Goal: Use online tool/utility: Utilize a website feature to perform a specific function

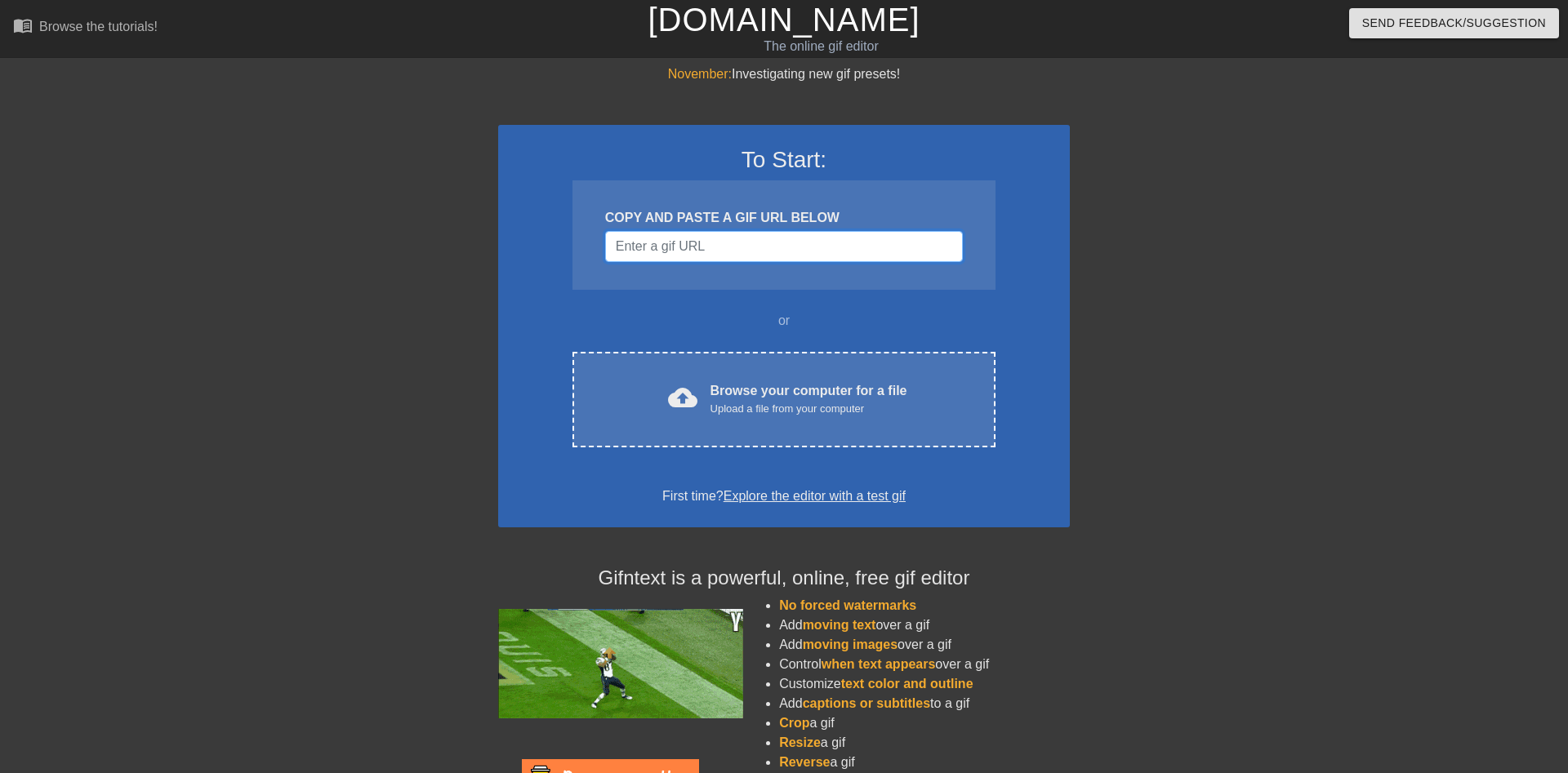
click at [748, 252] on input "Username" at bounding box center [784, 247] width 357 height 31
click at [675, 243] on input "Username" at bounding box center [784, 247] width 357 height 31
click at [715, 249] on input "Username" at bounding box center [784, 247] width 357 height 31
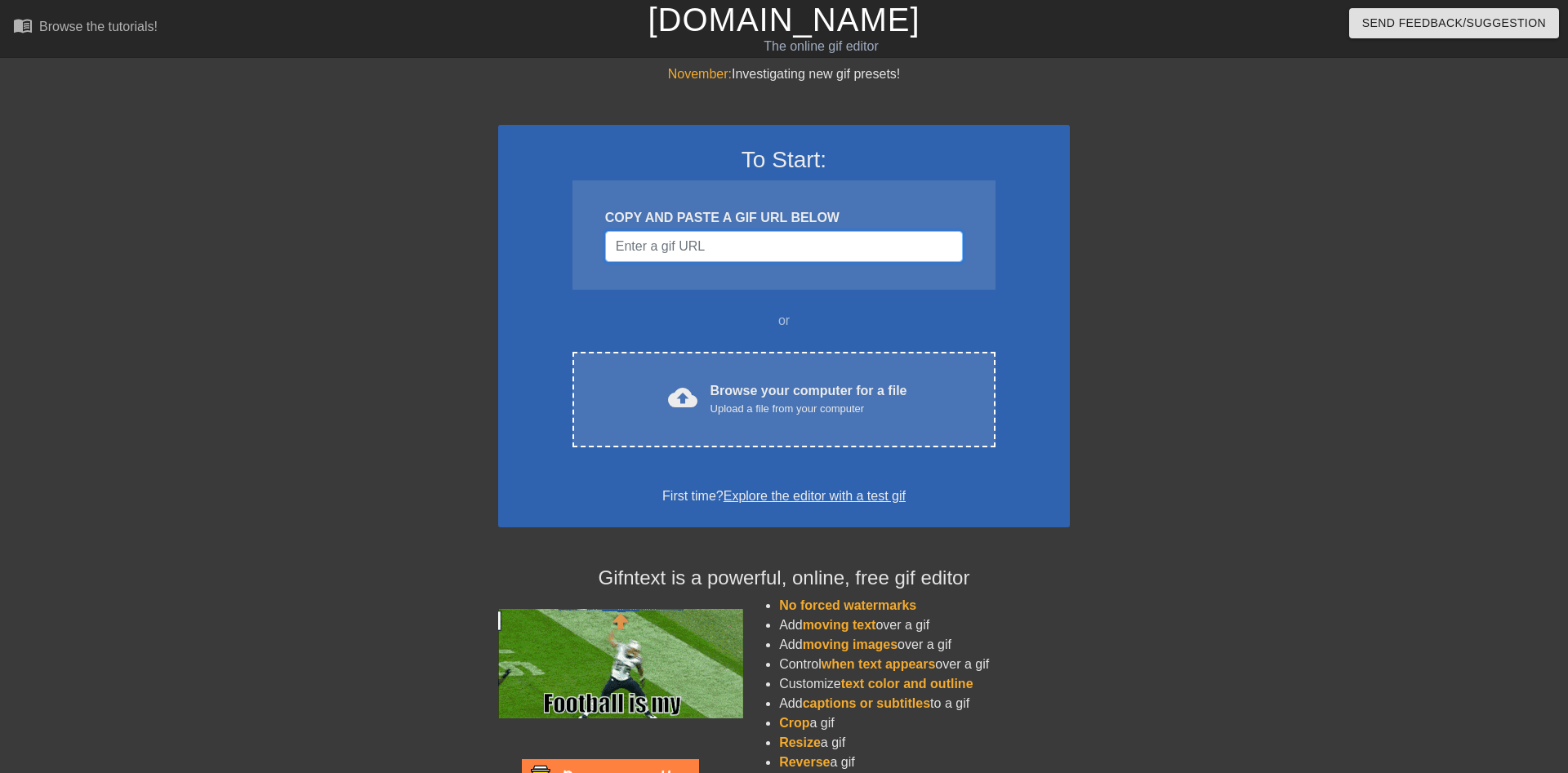
paste input "[URL][DOMAIN_NAME][DOMAIN_NAME][DOMAIN_NAME]"
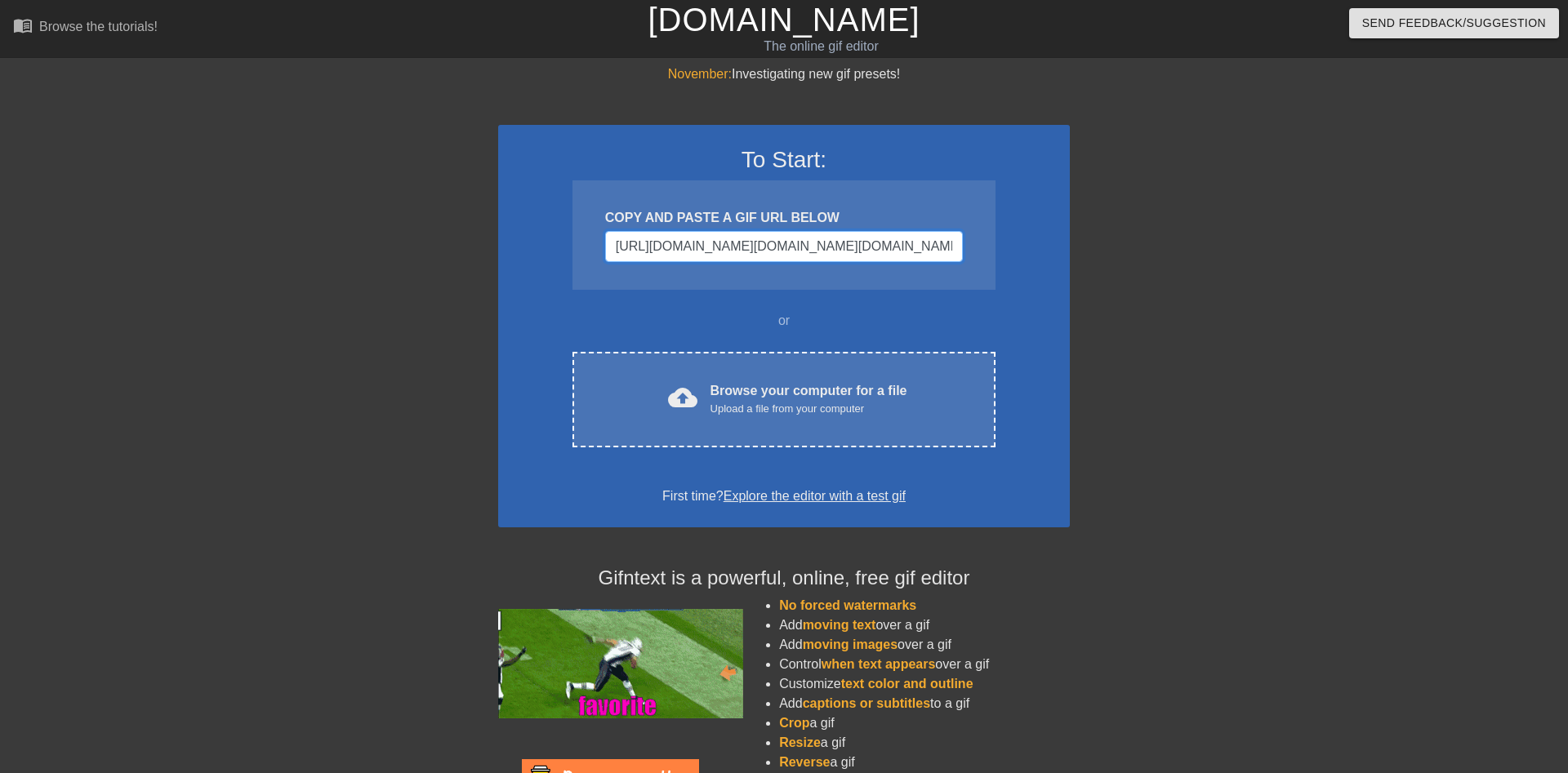
scroll to position [0, 2249]
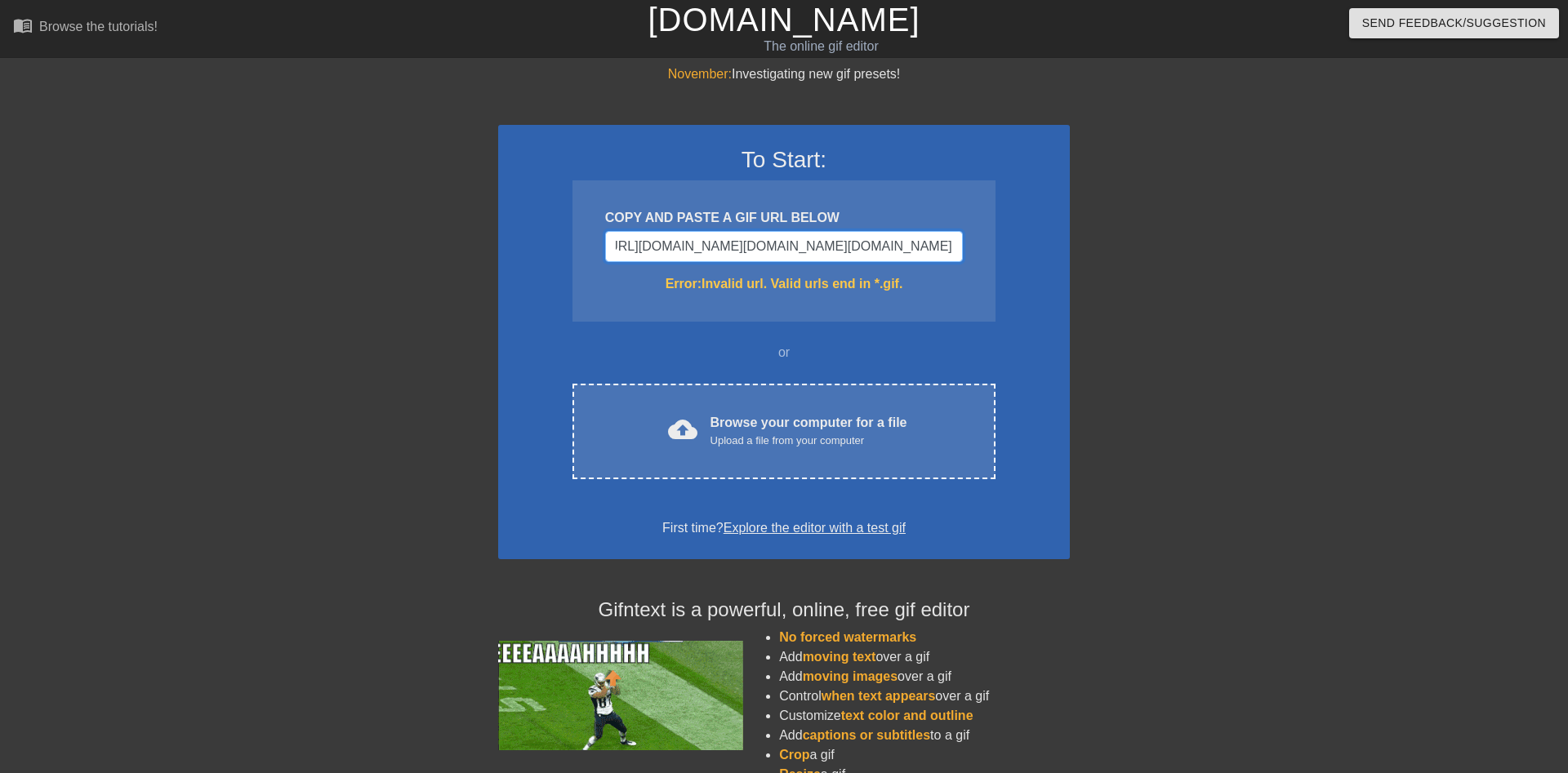
click at [768, 234] on input "[URL][DOMAIN_NAME][DOMAIN_NAME][DOMAIN_NAME]" at bounding box center [784, 247] width 357 height 31
click at [715, 244] on input "[URL][DOMAIN_NAME][DOMAIN_NAME][DOMAIN_NAME]" at bounding box center [784, 247] width 357 height 31
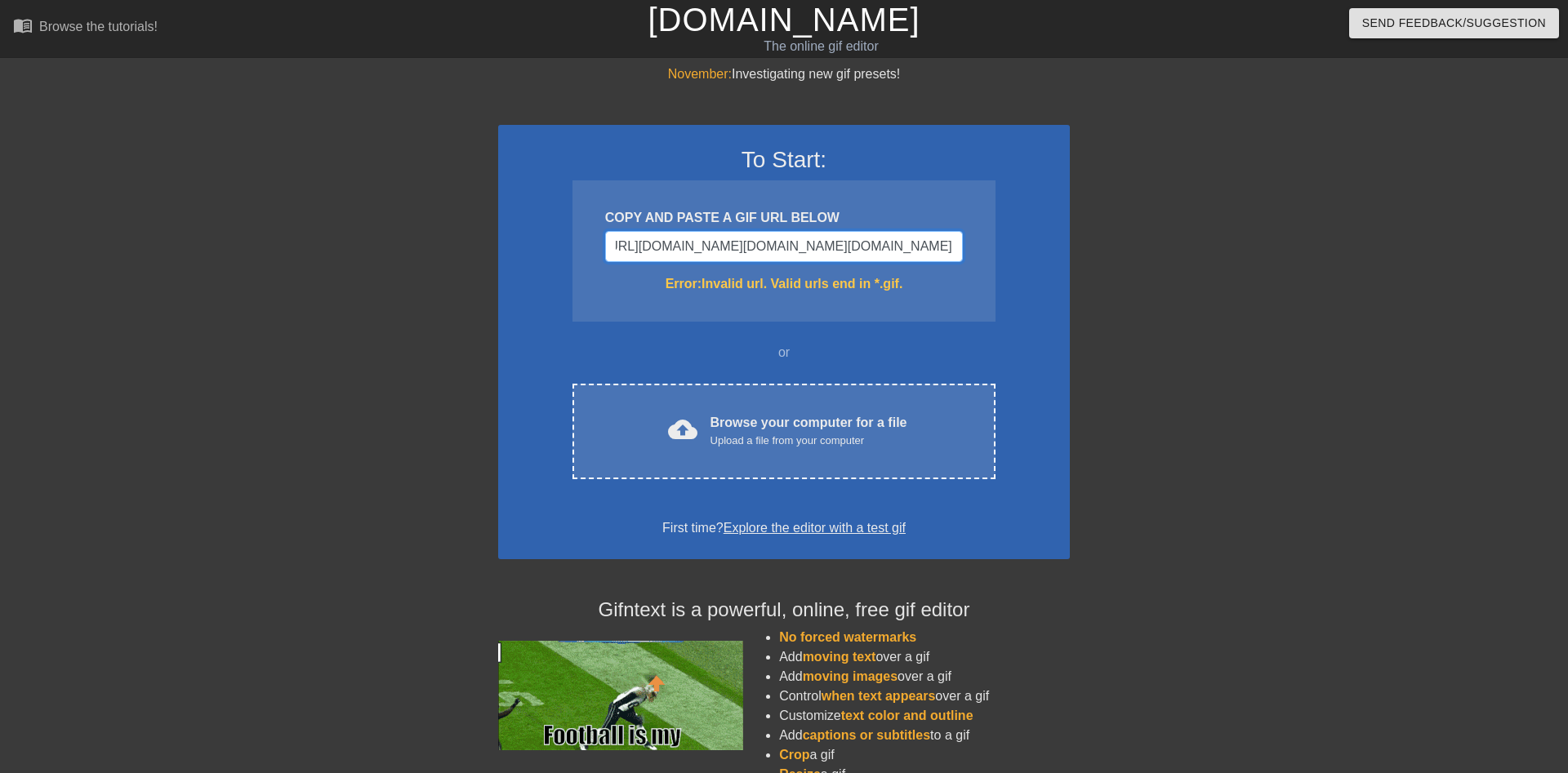
paste input "url?sa=i&url=https%3A%2F%[DOMAIN_NAME]%2Fsearch%2Faustin-powers-frau-gifs&psig=…"
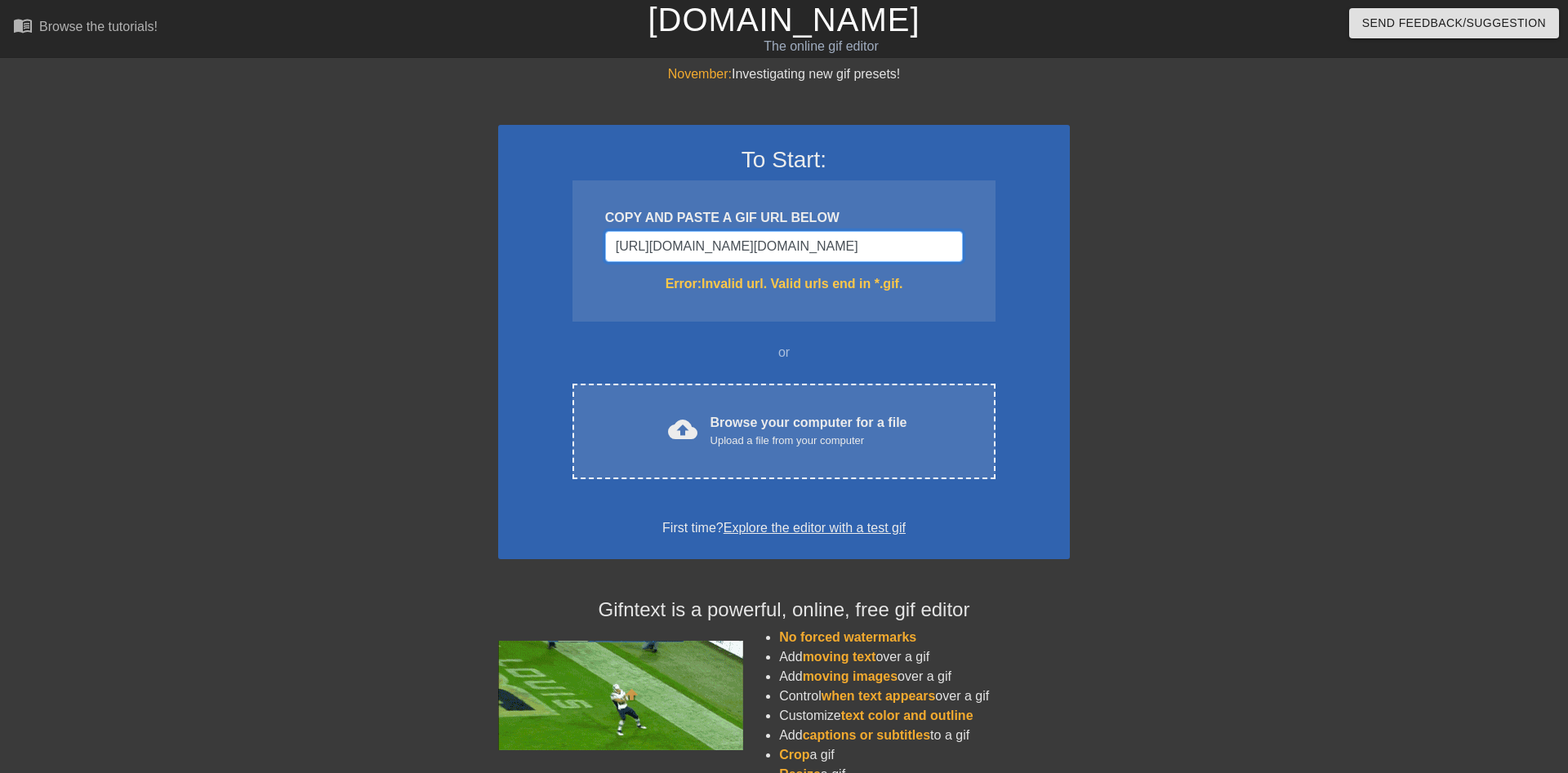
scroll to position [0, 1271]
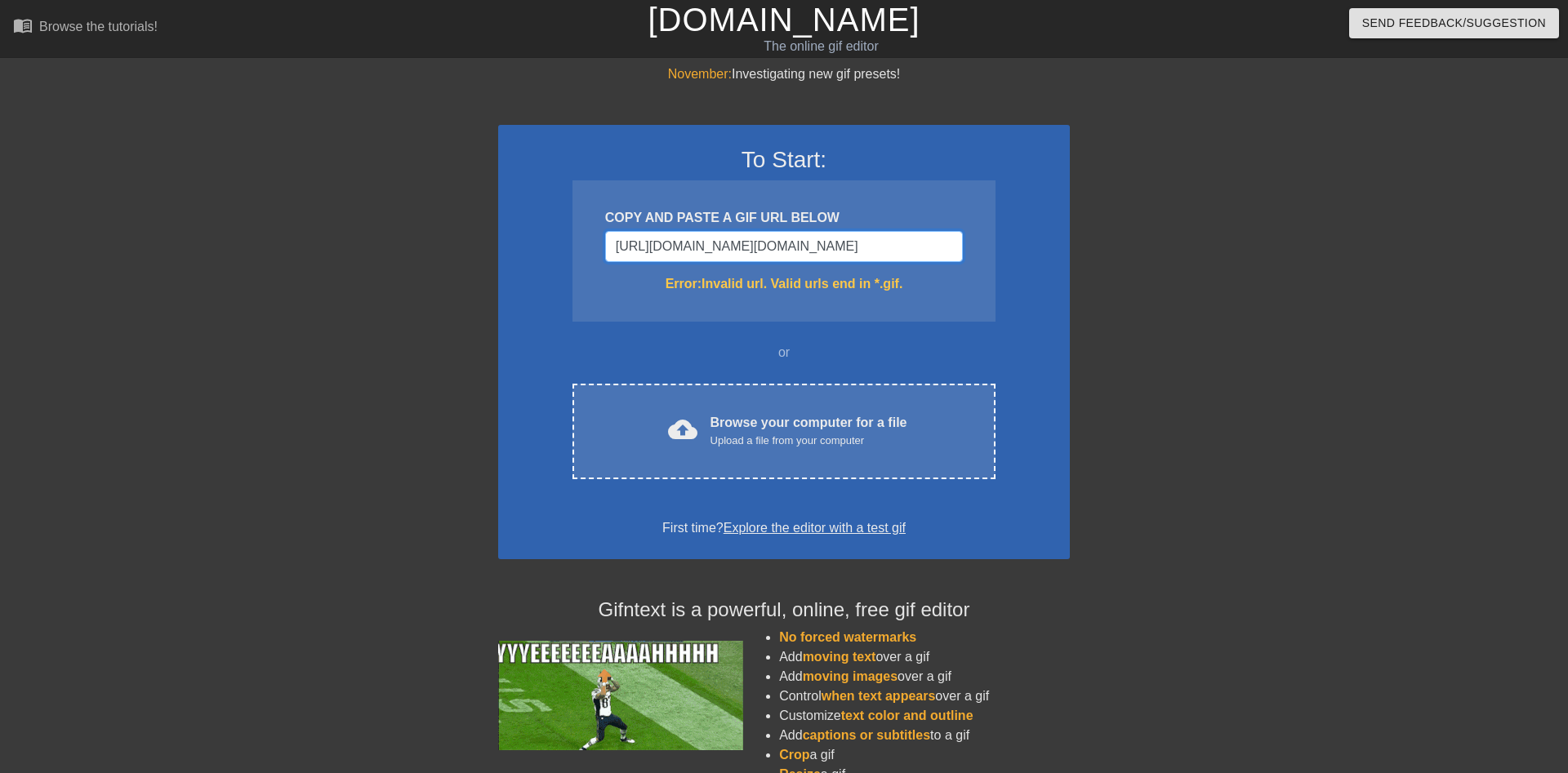
type input "[URL][DOMAIN_NAME][DOMAIN_NAME]"
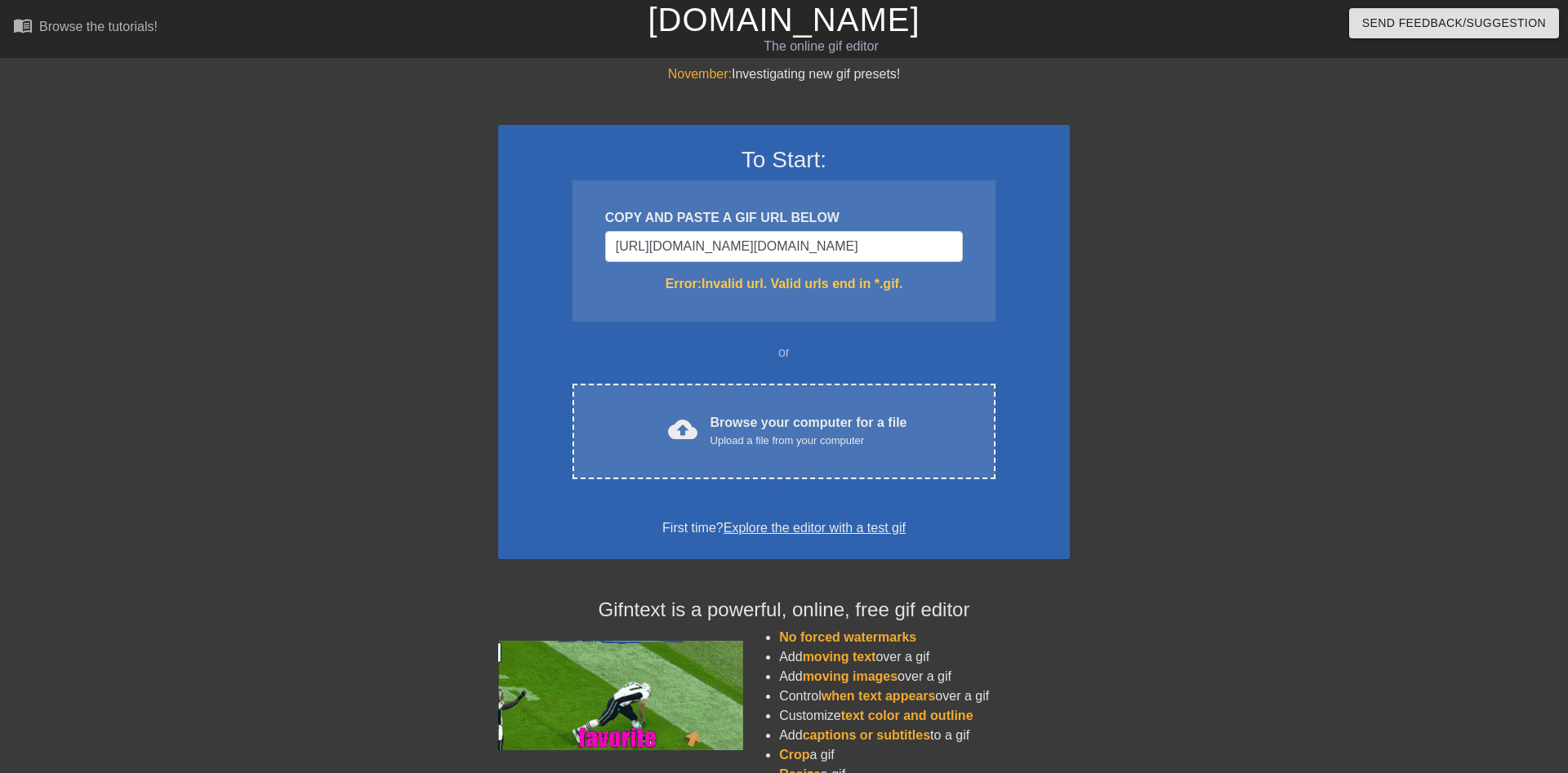
click at [1031, 327] on div "To Start: COPY AND PASTE A GIF URL BELOW [URL][DOMAIN_NAME][DOMAIN_NAME] Error:…" at bounding box center [784, 342] width 572 height 435
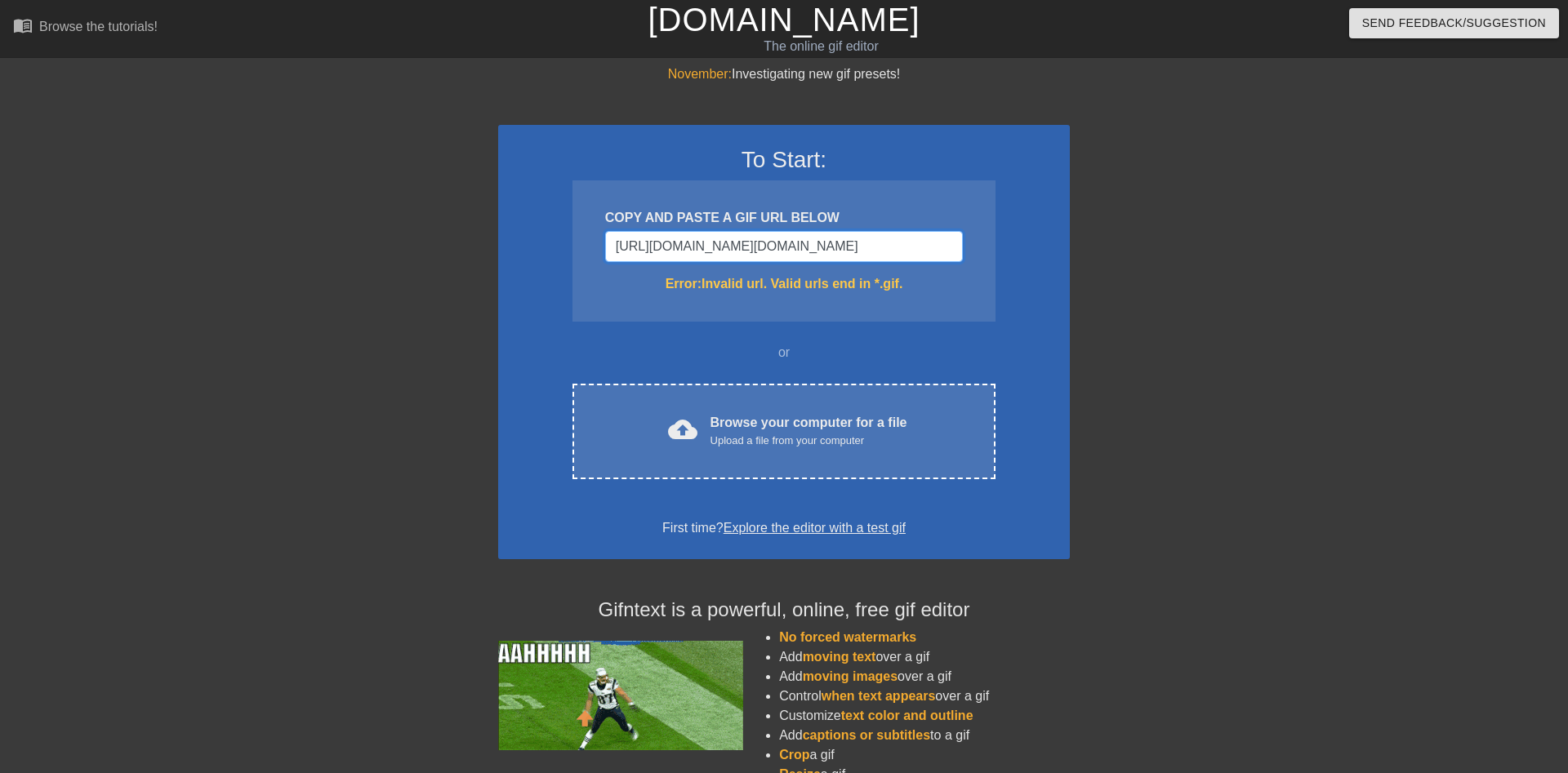
click at [905, 249] on input "[URL][DOMAIN_NAME][DOMAIN_NAME]" at bounding box center [784, 247] width 357 height 31
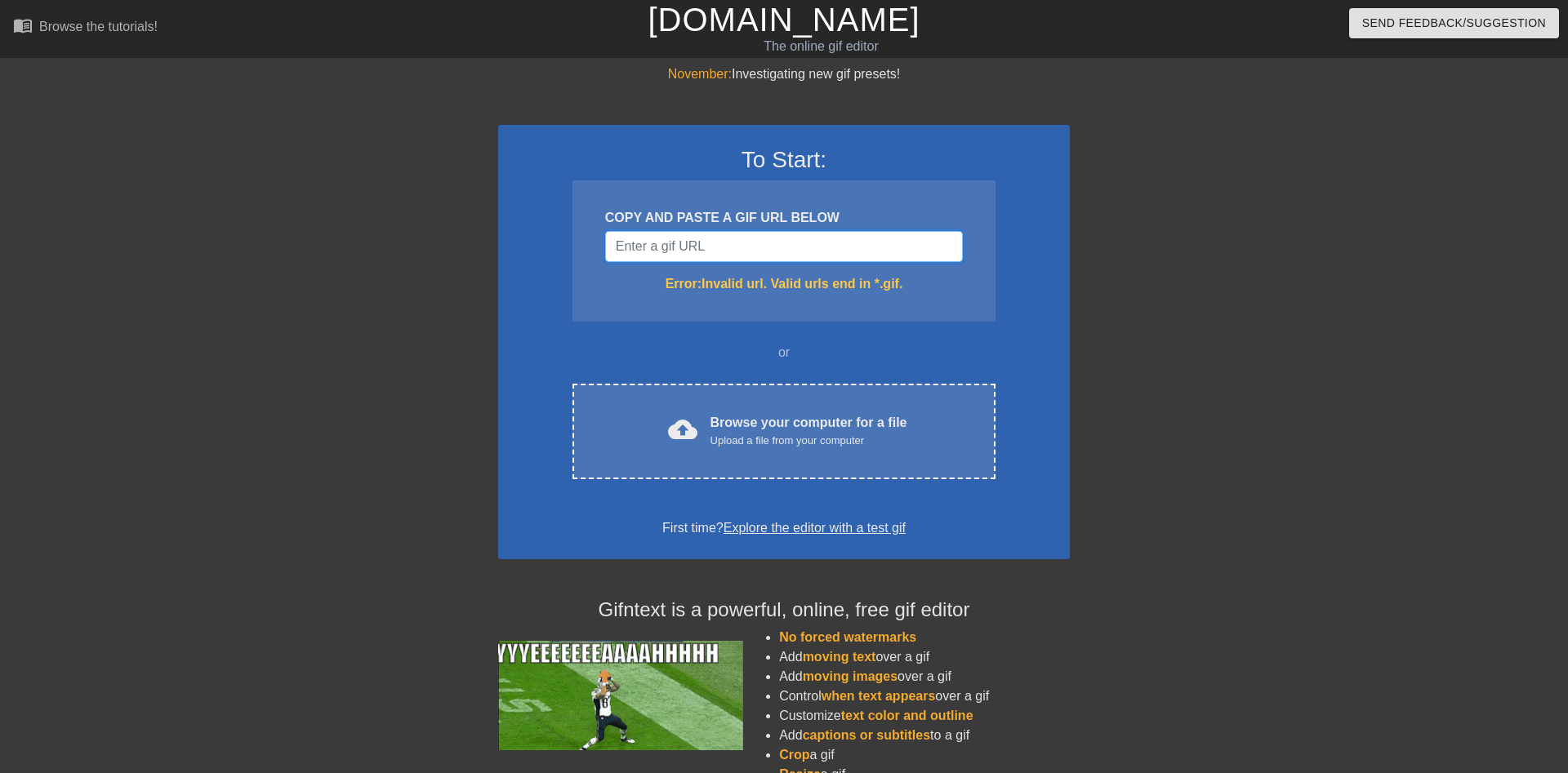
scroll to position [0, 0]
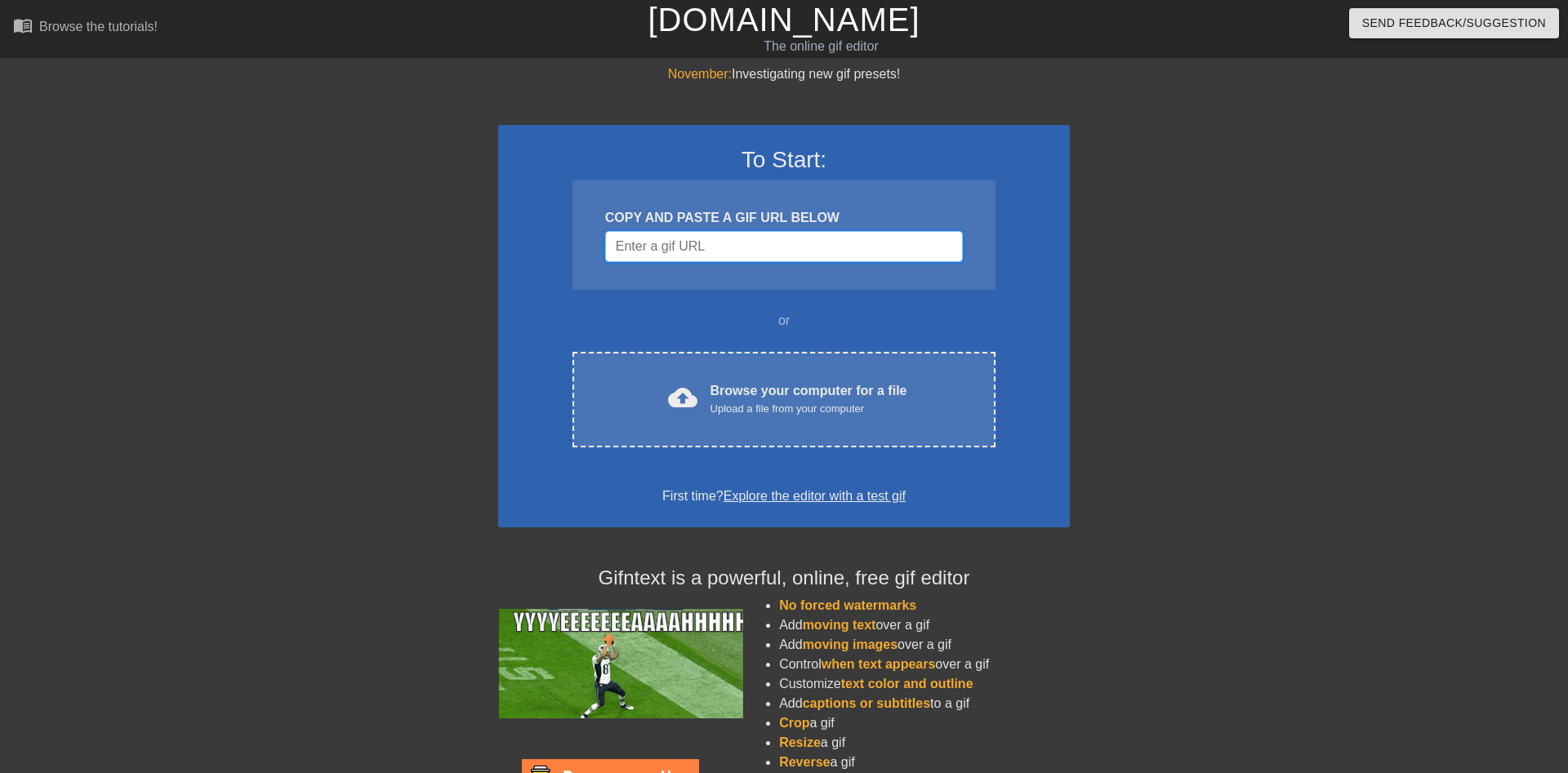
click at [700, 249] on input "Username" at bounding box center [784, 247] width 357 height 31
click at [702, 250] on input "Username" at bounding box center [784, 247] width 357 height 31
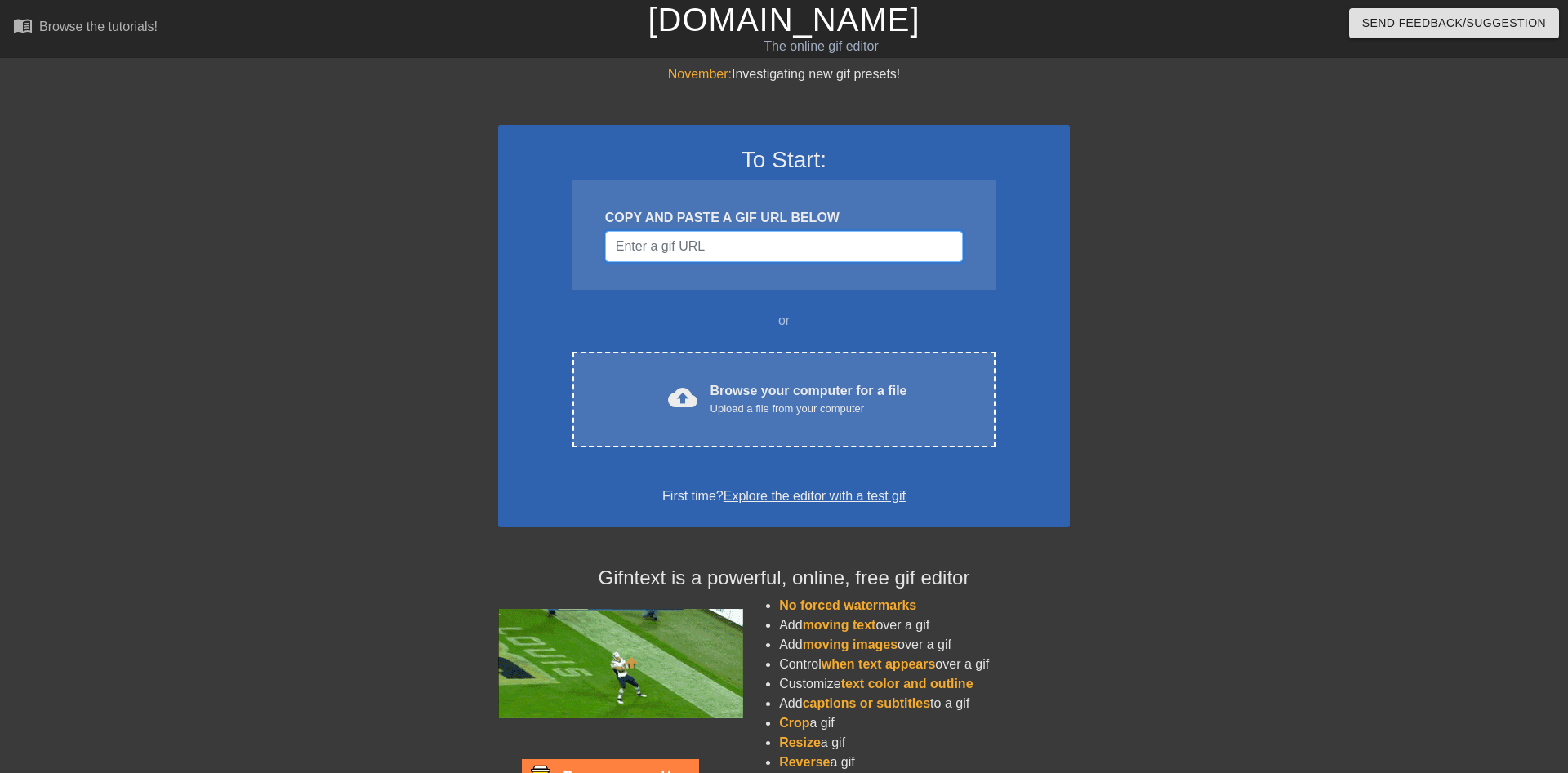
click at [702, 250] on input "Username" at bounding box center [784, 247] width 357 height 31
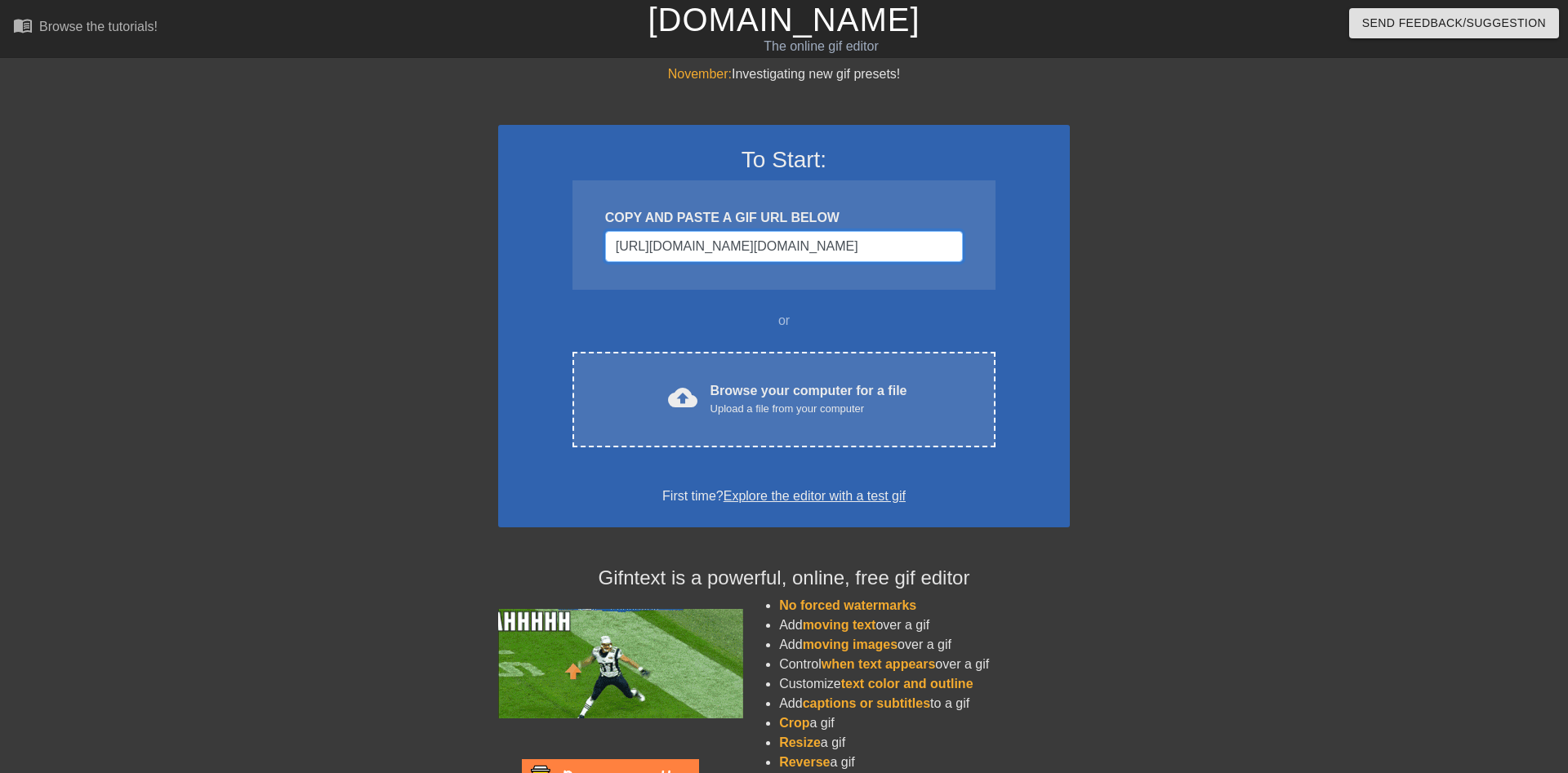
scroll to position [0, 1271]
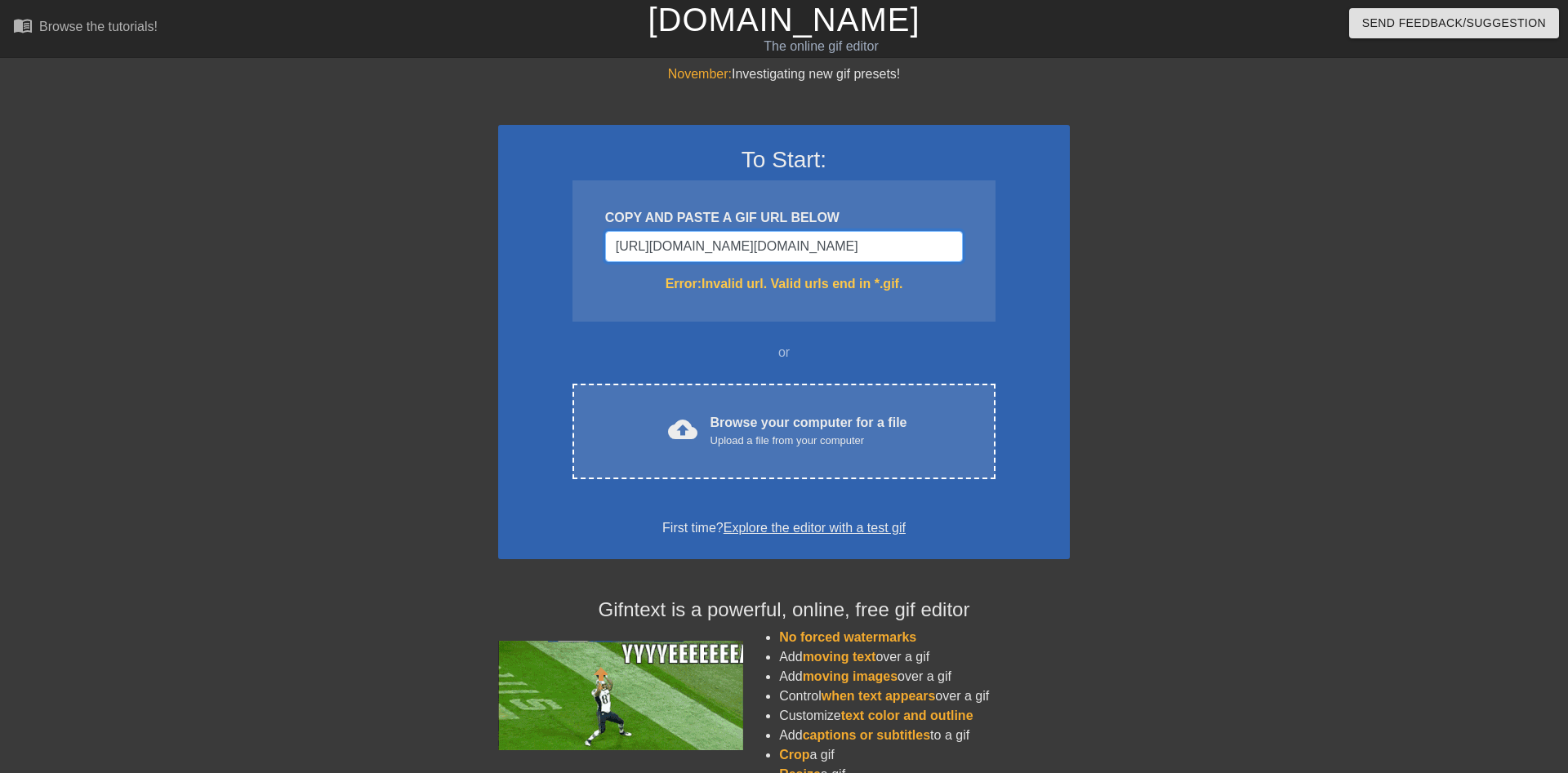
click at [911, 238] on input "[URL][DOMAIN_NAME][DOMAIN_NAME]" at bounding box center [784, 247] width 357 height 31
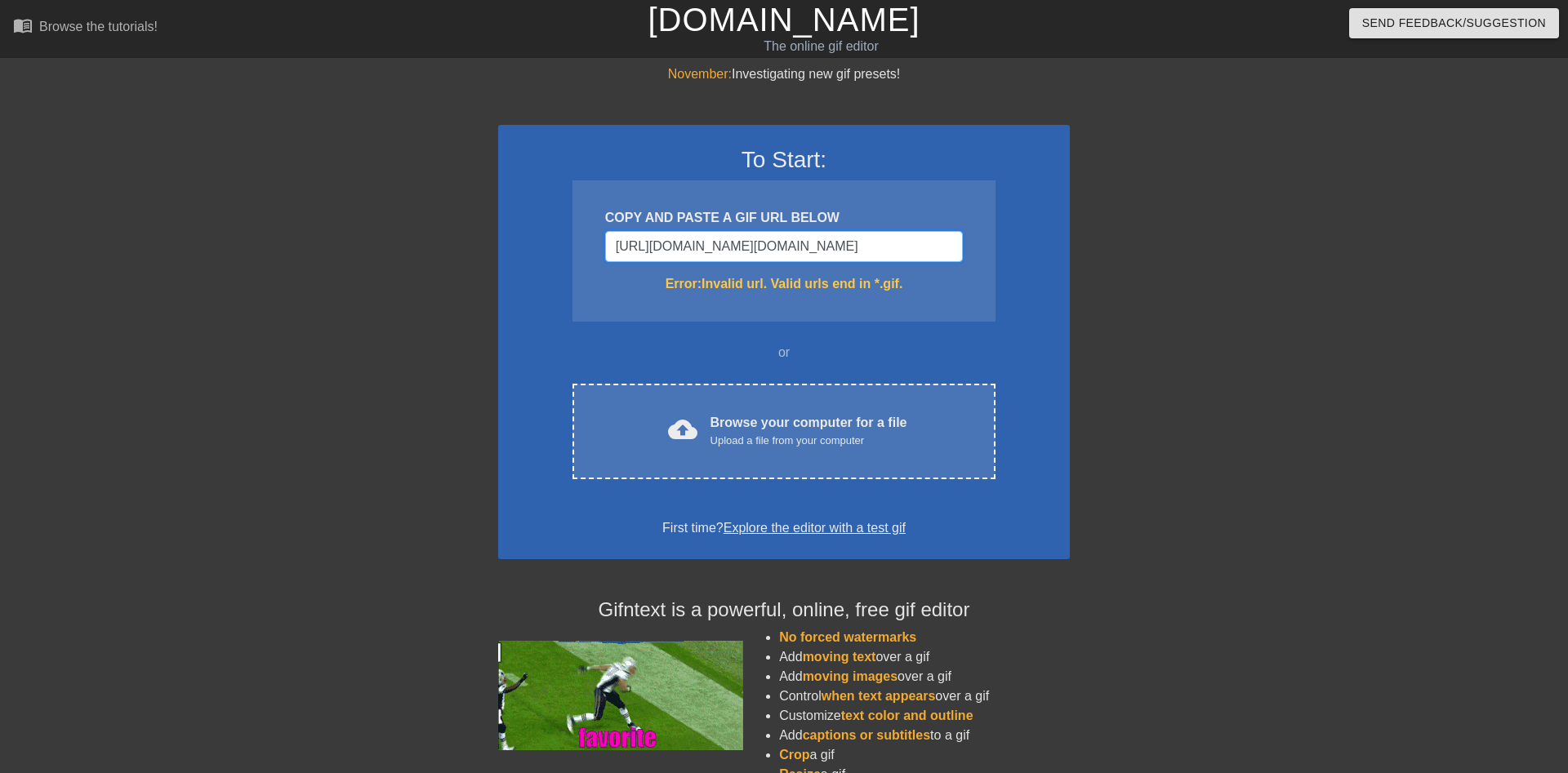
click at [911, 239] on input "[URL][DOMAIN_NAME][DOMAIN_NAME]" at bounding box center [784, 247] width 357 height 31
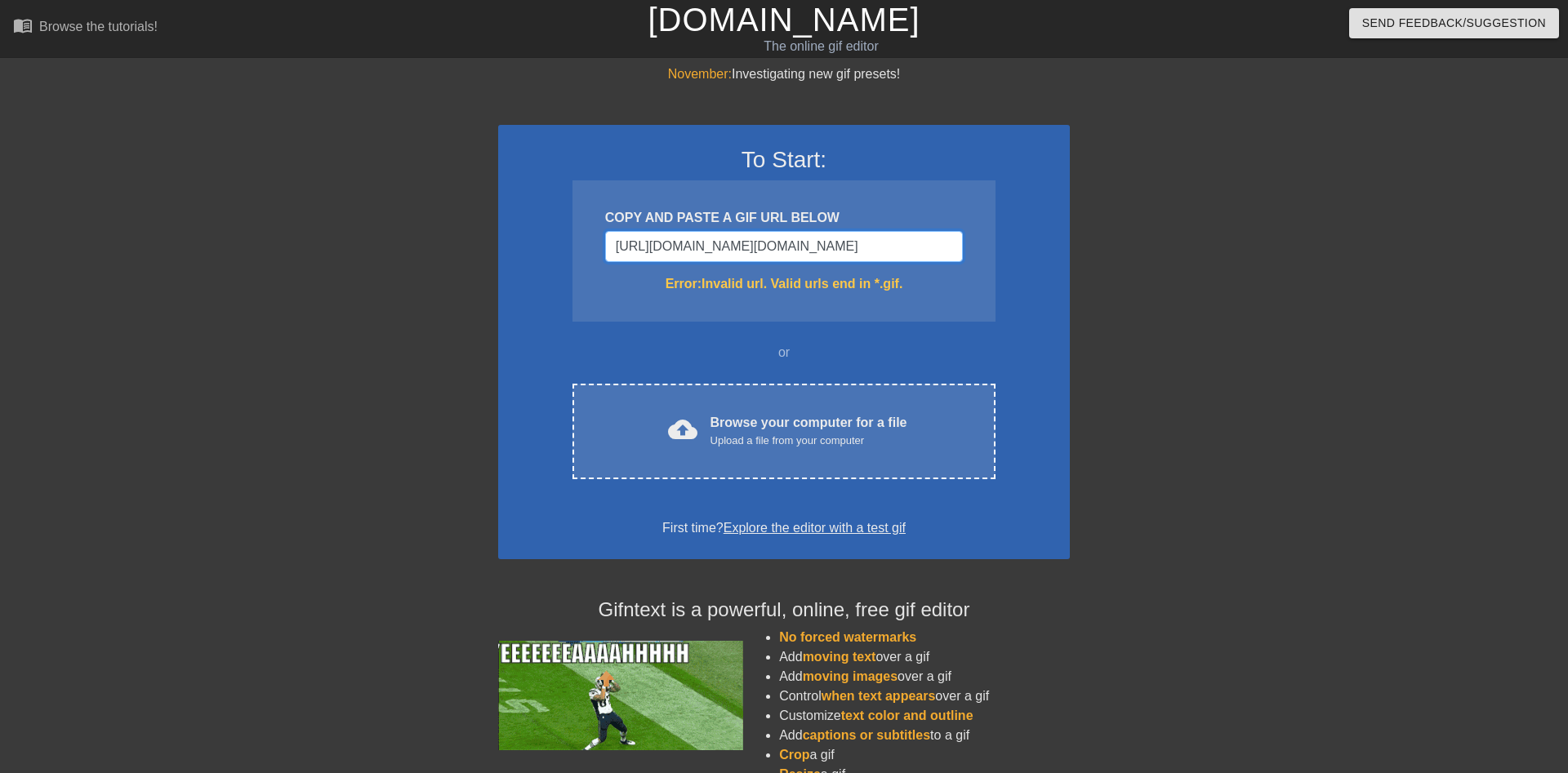
click at [911, 239] on input "[URL][DOMAIN_NAME][DOMAIN_NAME]" at bounding box center [784, 247] width 357 height 31
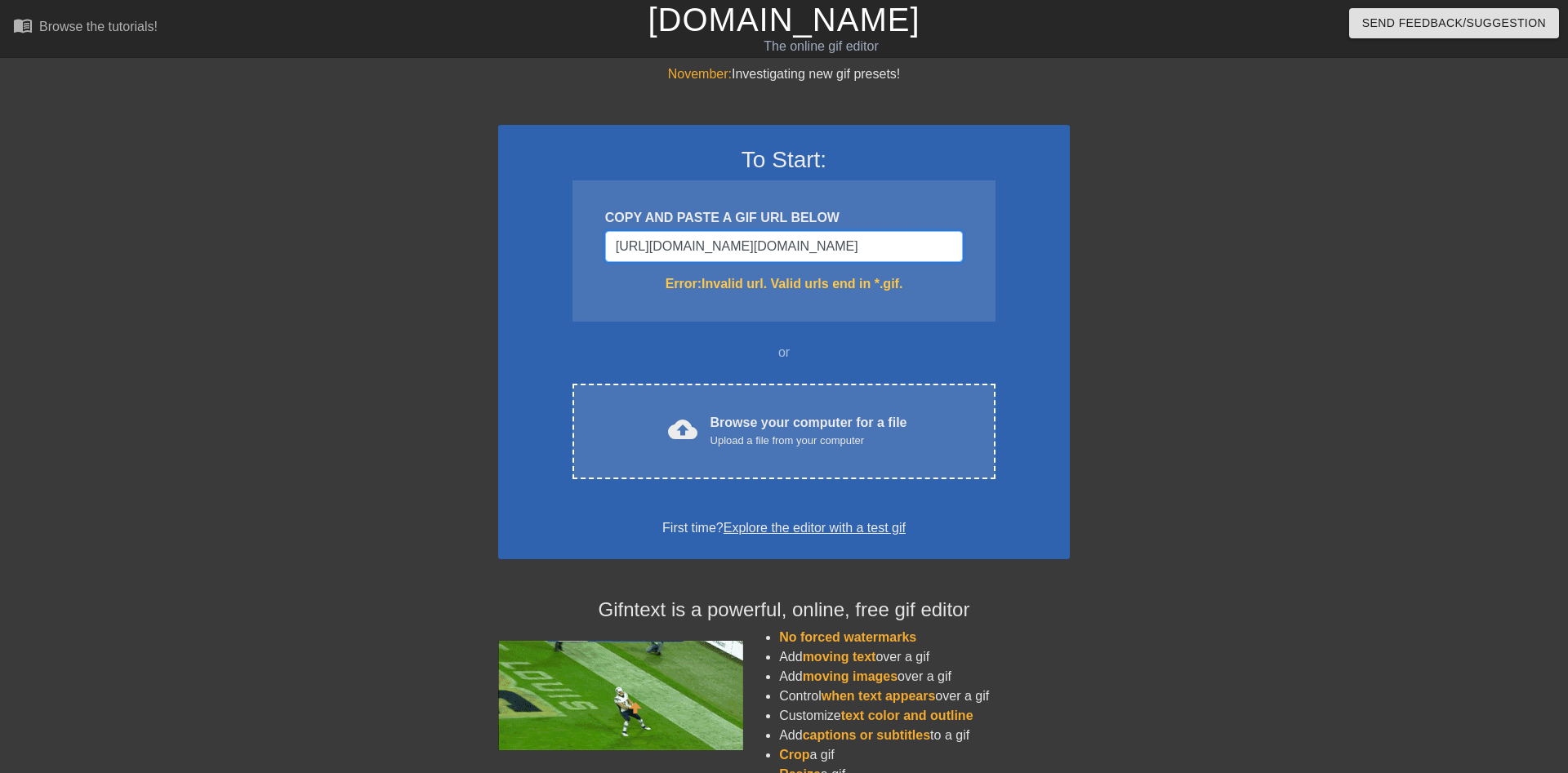
click at [792, 245] on input "[URL][DOMAIN_NAME][DOMAIN_NAME]" at bounding box center [784, 247] width 357 height 31
paste input "Username"
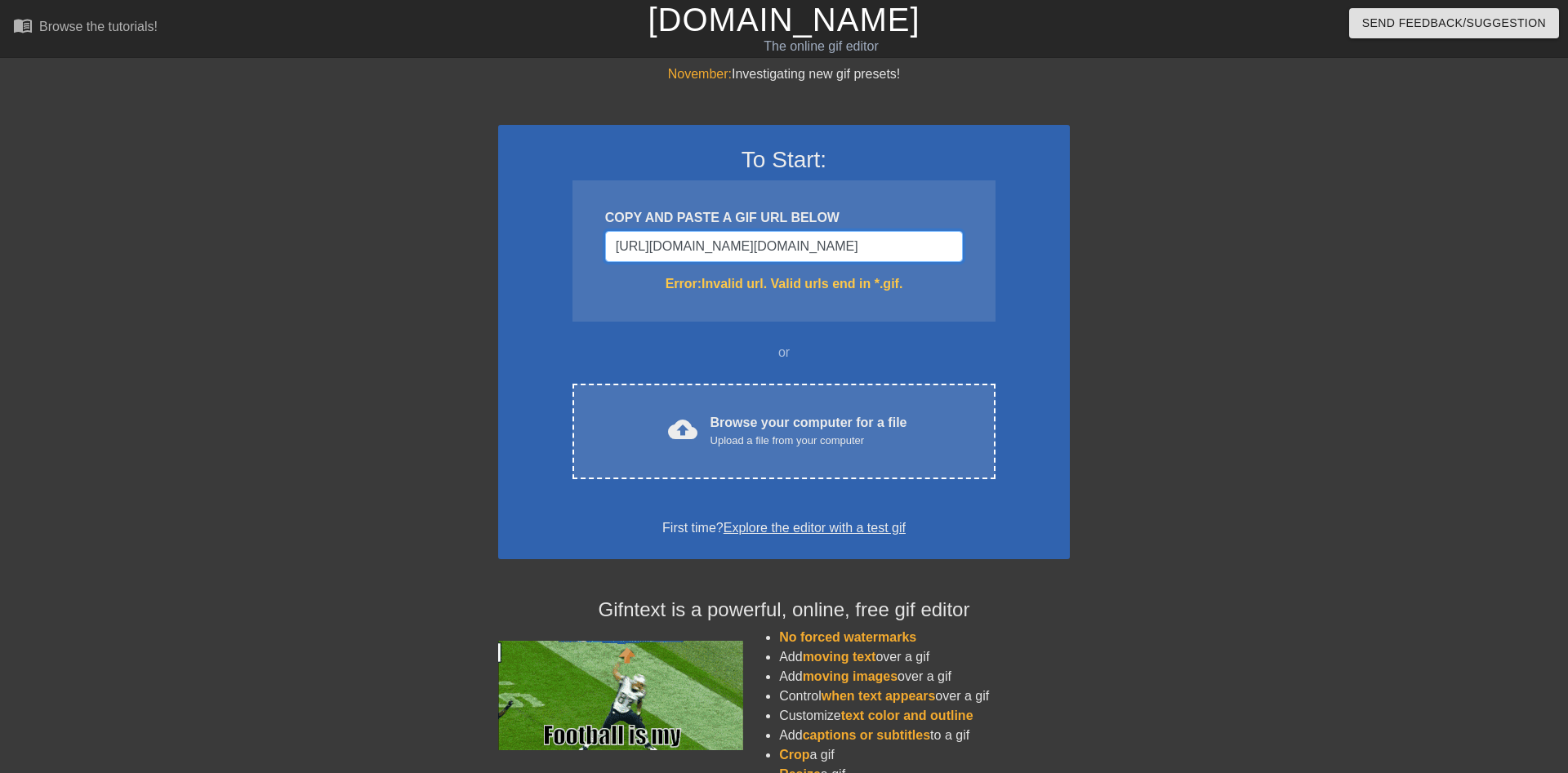
click at [830, 244] on input "[URL][DOMAIN_NAME][DOMAIN_NAME]" at bounding box center [784, 247] width 357 height 31
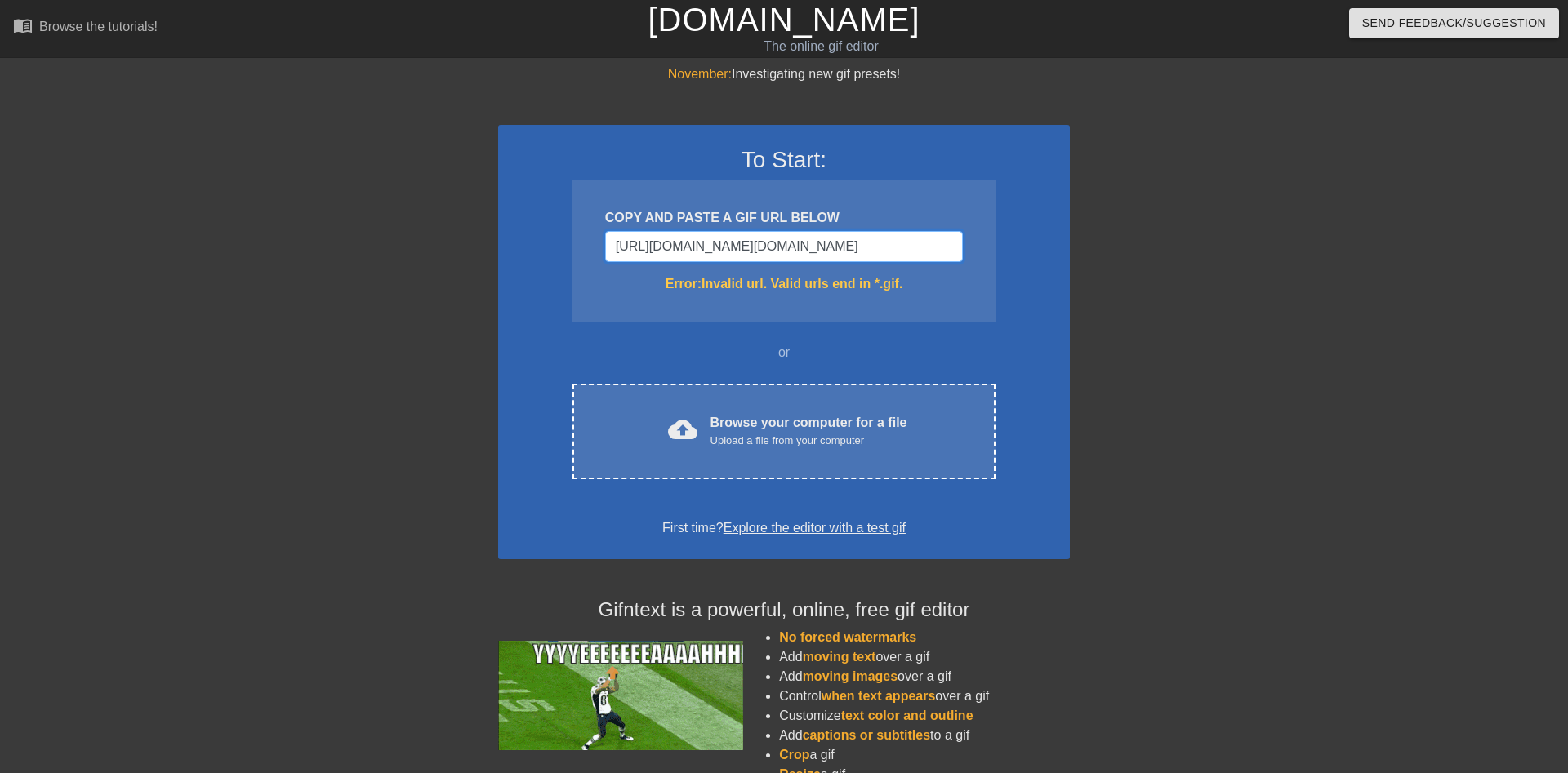
click at [832, 244] on input "[URL][DOMAIN_NAME][DOMAIN_NAME]" at bounding box center [784, 247] width 357 height 31
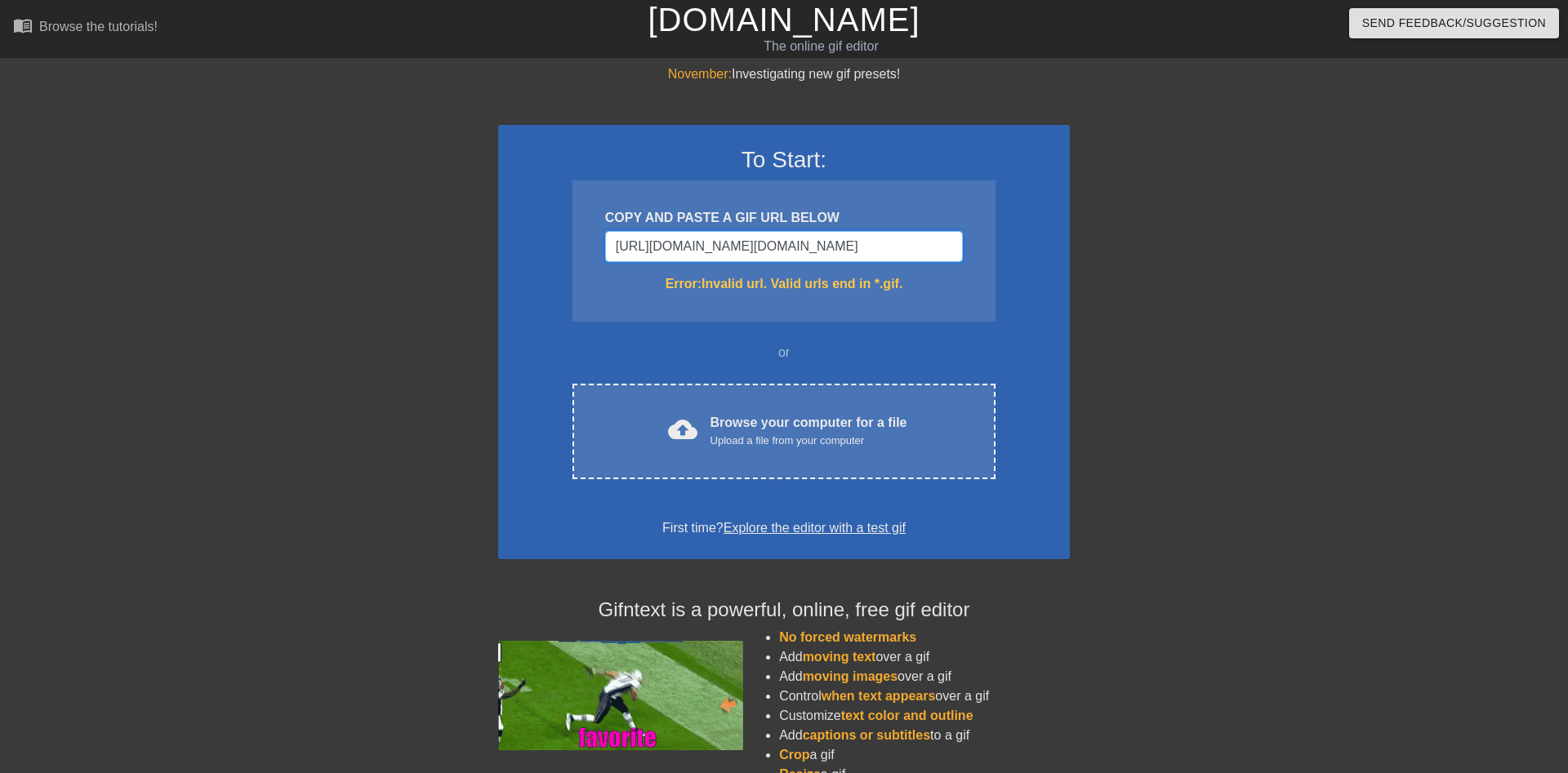
click at [832, 244] on input "[URL][DOMAIN_NAME][DOMAIN_NAME]" at bounding box center [784, 247] width 357 height 31
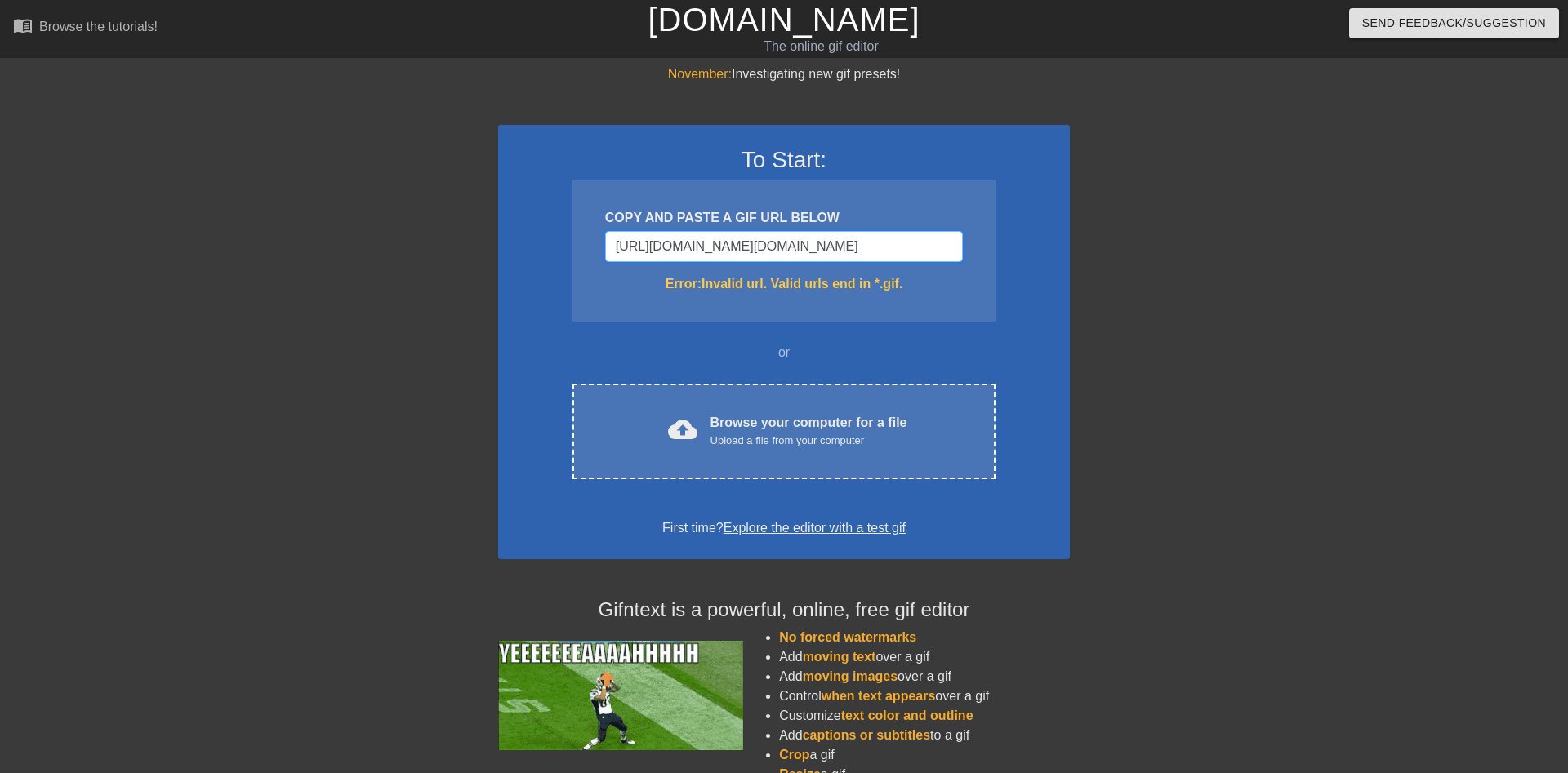
click at [832, 244] on input "[URL][DOMAIN_NAME][DOMAIN_NAME]" at bounding box center [784, 247] width 357 height 31
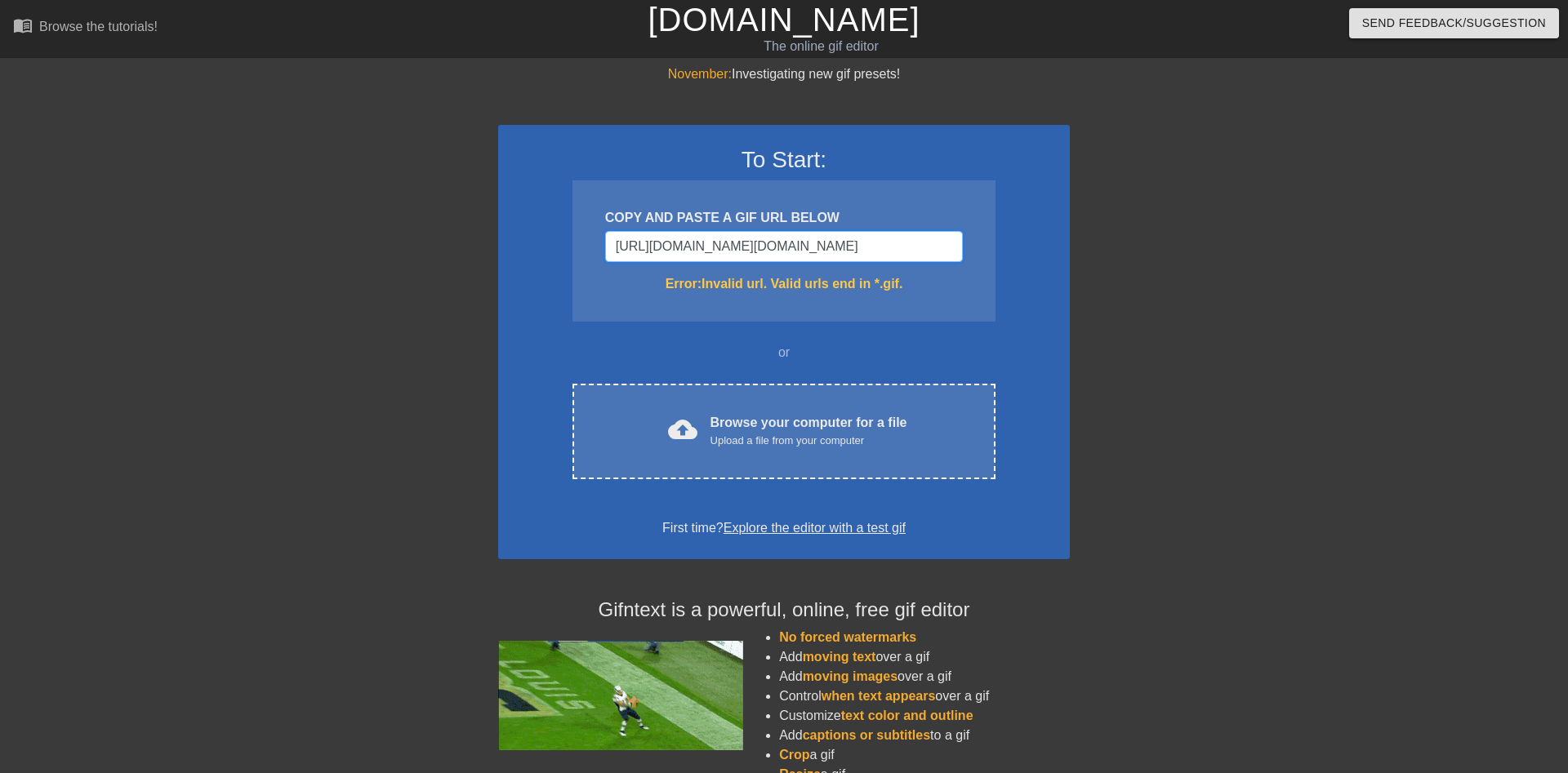
type input "[URL][DOMAIN_NAME][DOMAIN_NAME]"
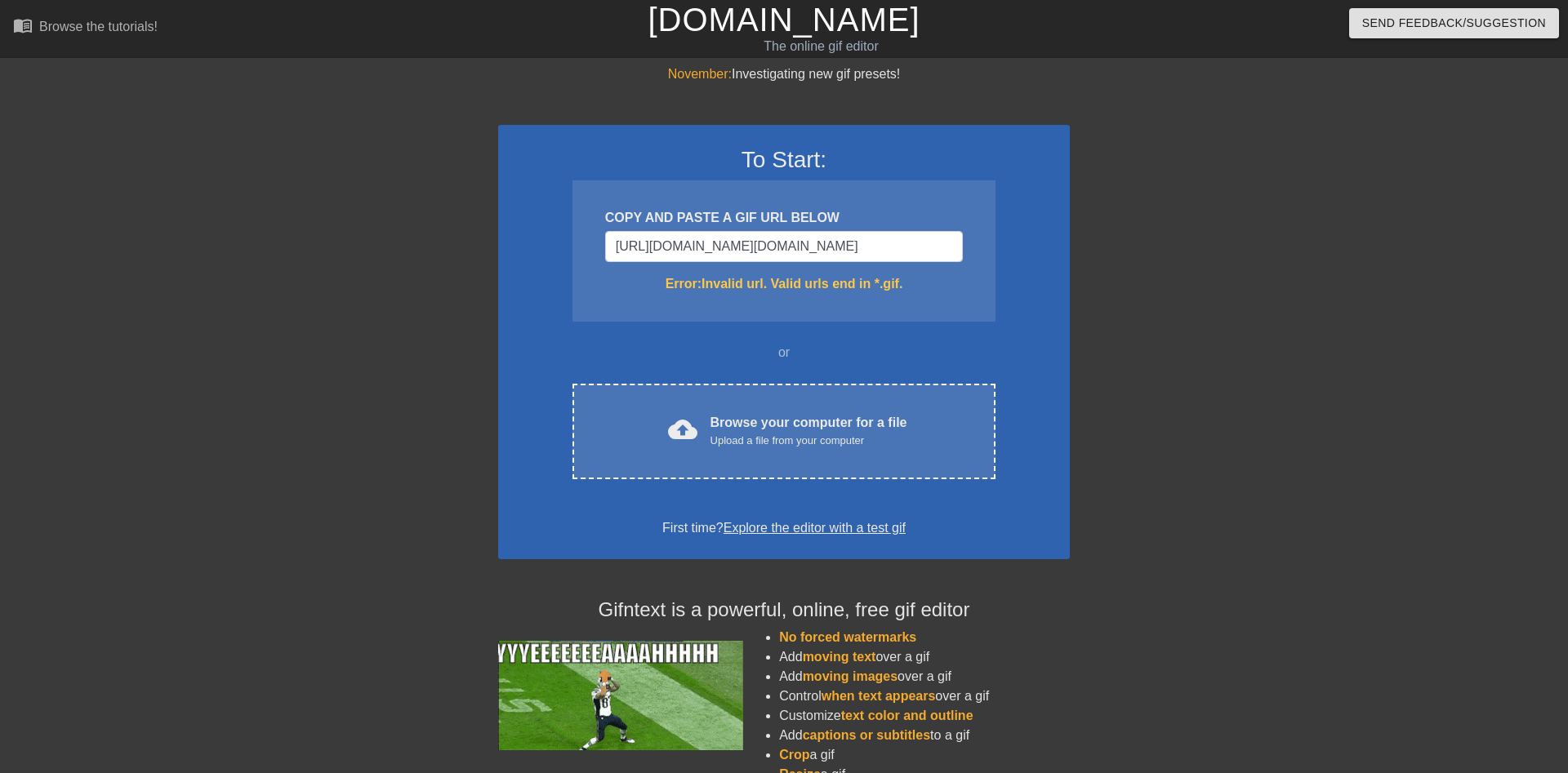
click at [1028, 428] on div "To Start: COPY AND PASTE A GIF URL BELOW [URL][DOMAIN_NAME][DOMAIN_NAME] Error:…" at bounding box center [784, 342] width 572 height 435
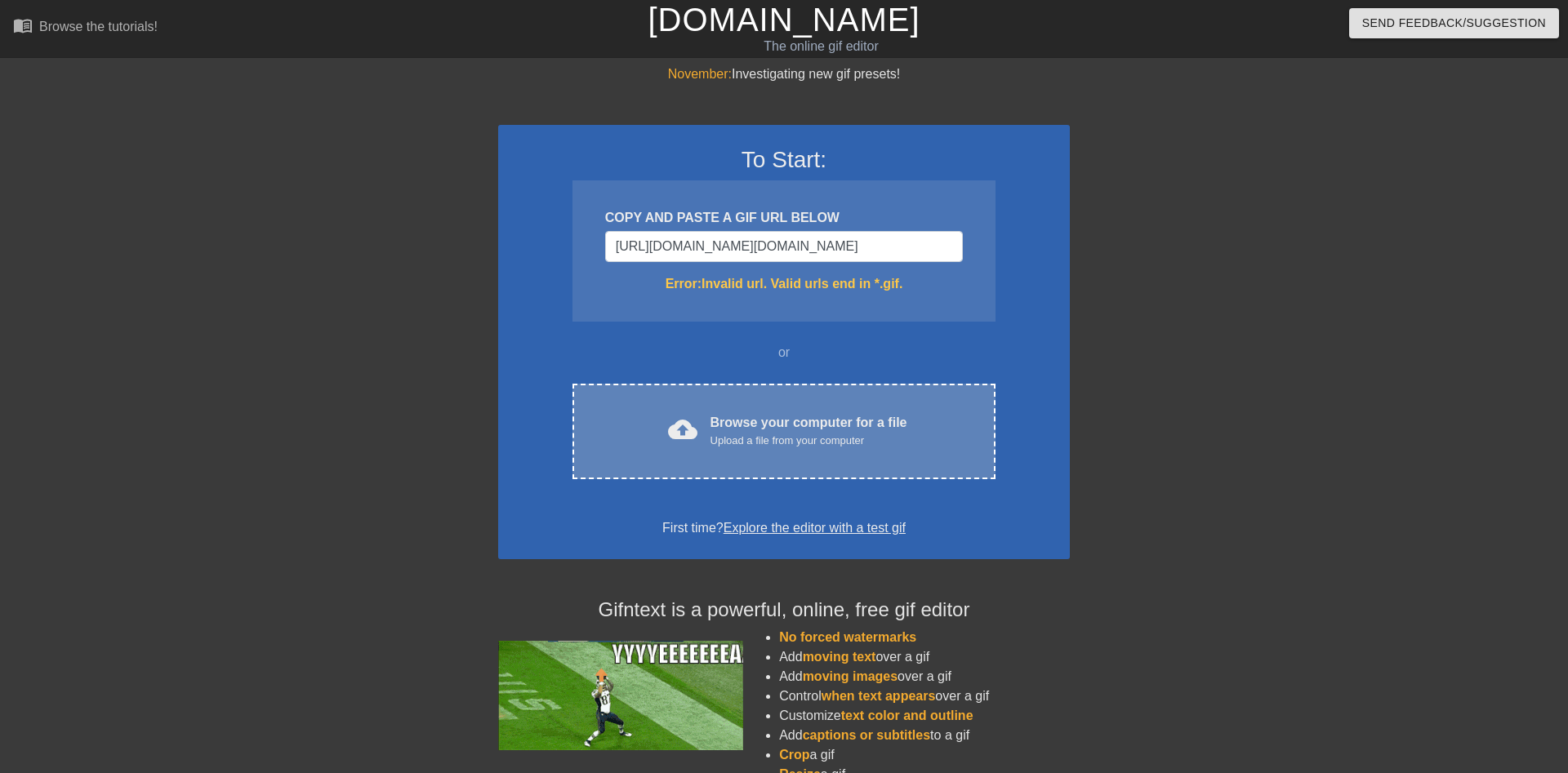
click at [727, 427] on div "Browse your computer for a file Upload a file from your computer" at bounding box center [809, 431] width 197 height 36
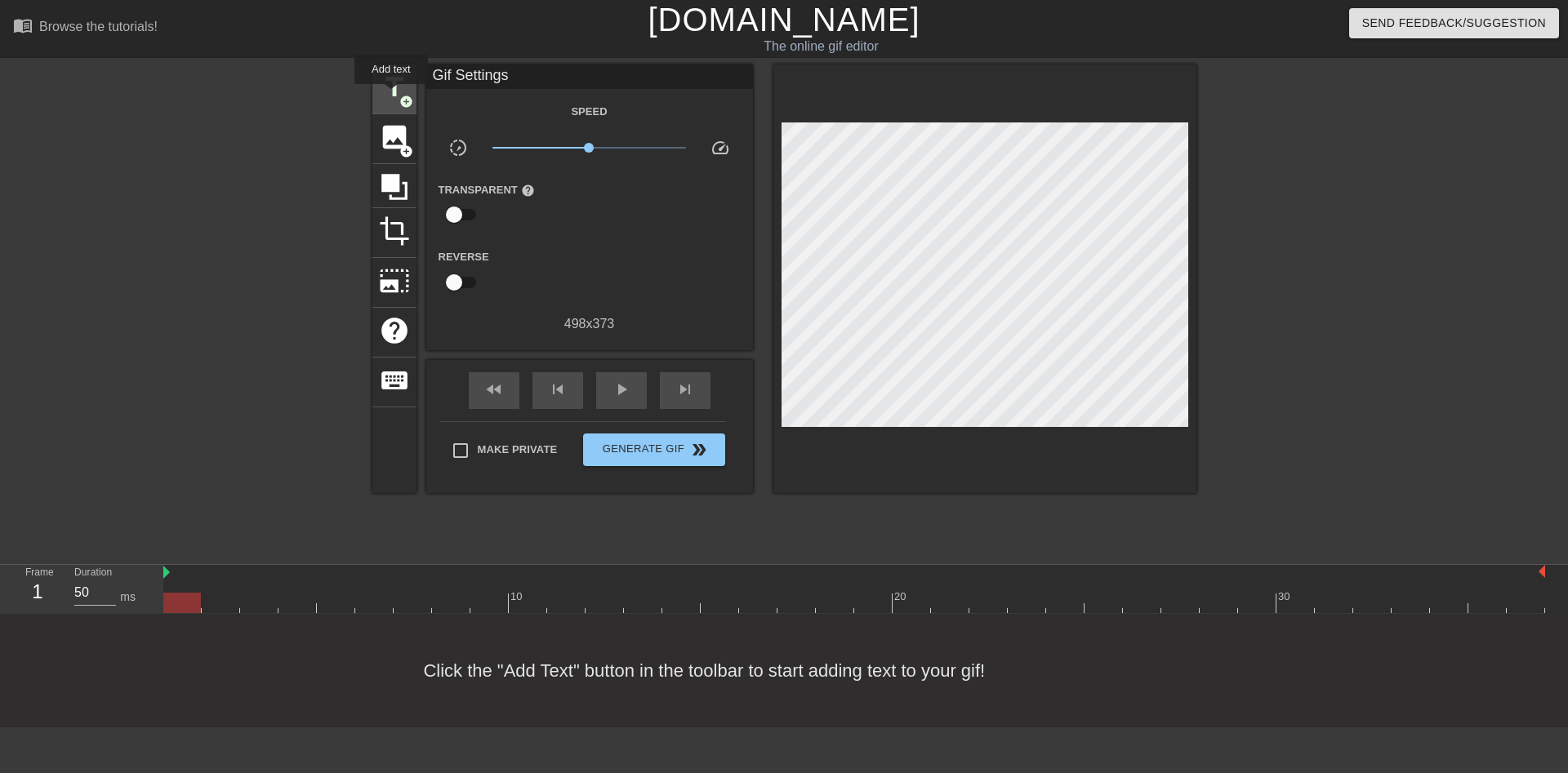
click at [391, 96] on span "title" at bounding box center [394, 87] width 31 height 31
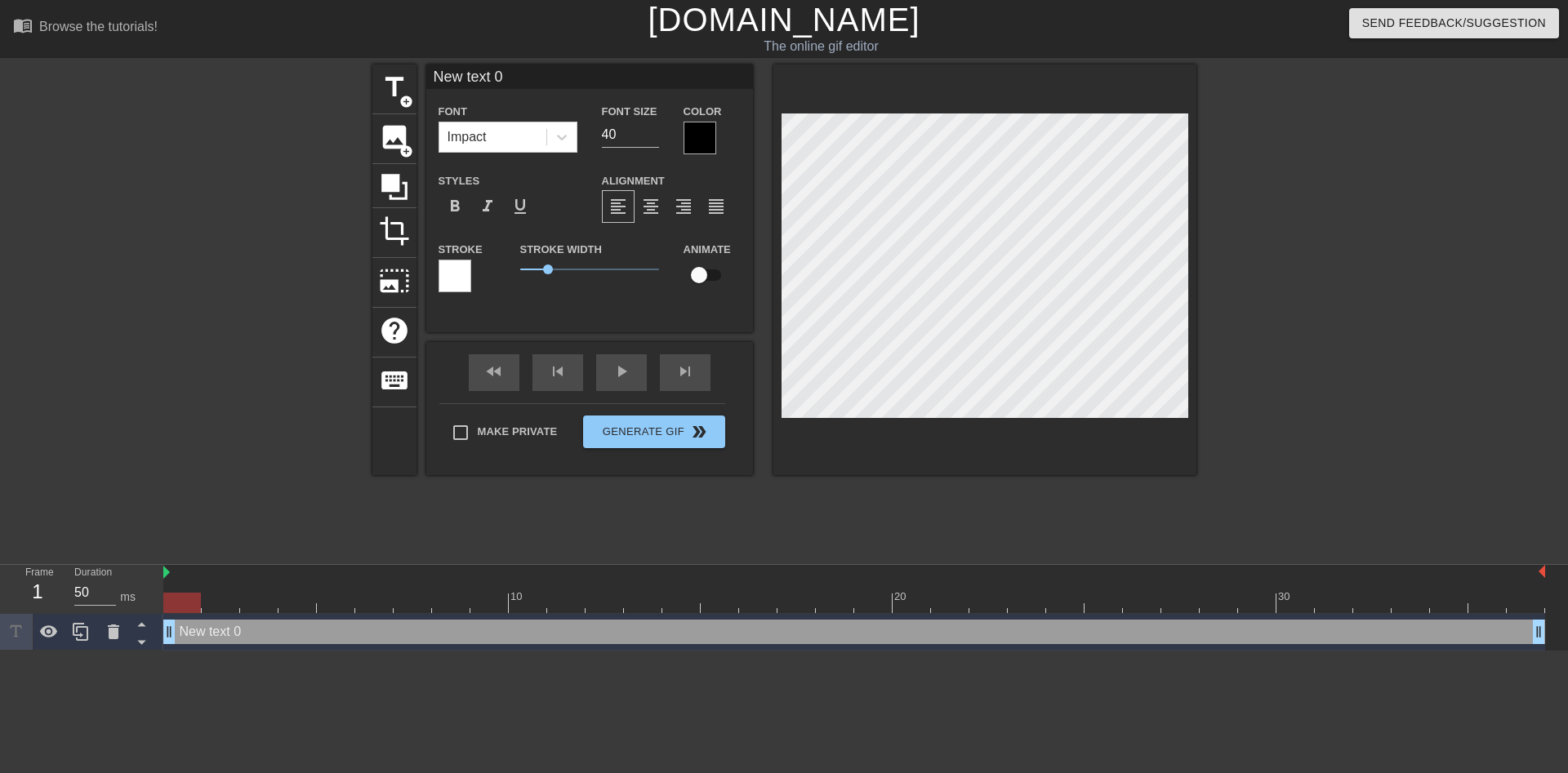
scroll to position [0, 3]
type input "R"
type textarea "R"
type input "RE"
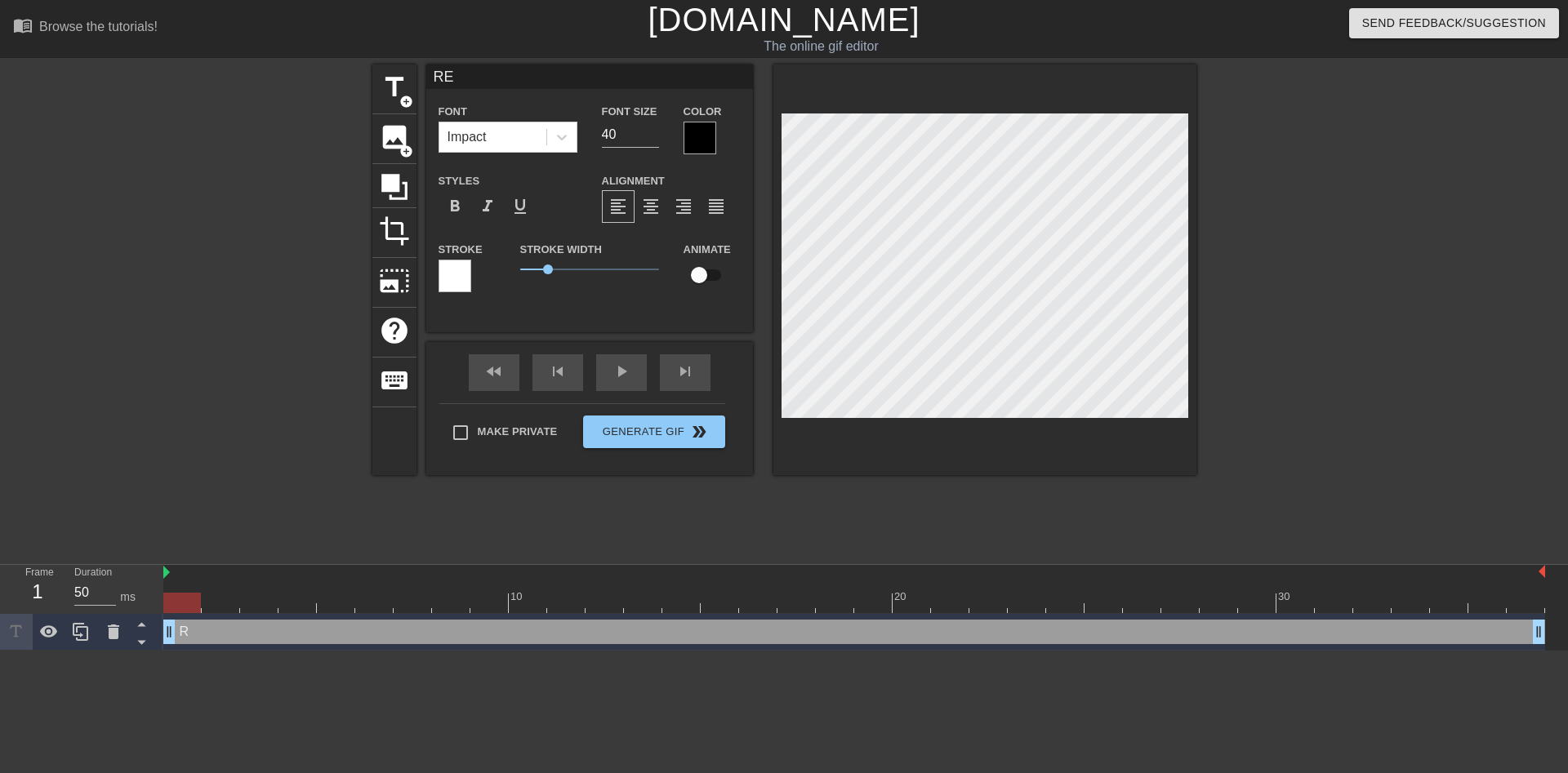
type textarea "RE"
type input "REL"
type textarea "REL"
type input "RELE"
type textarea "RELE"
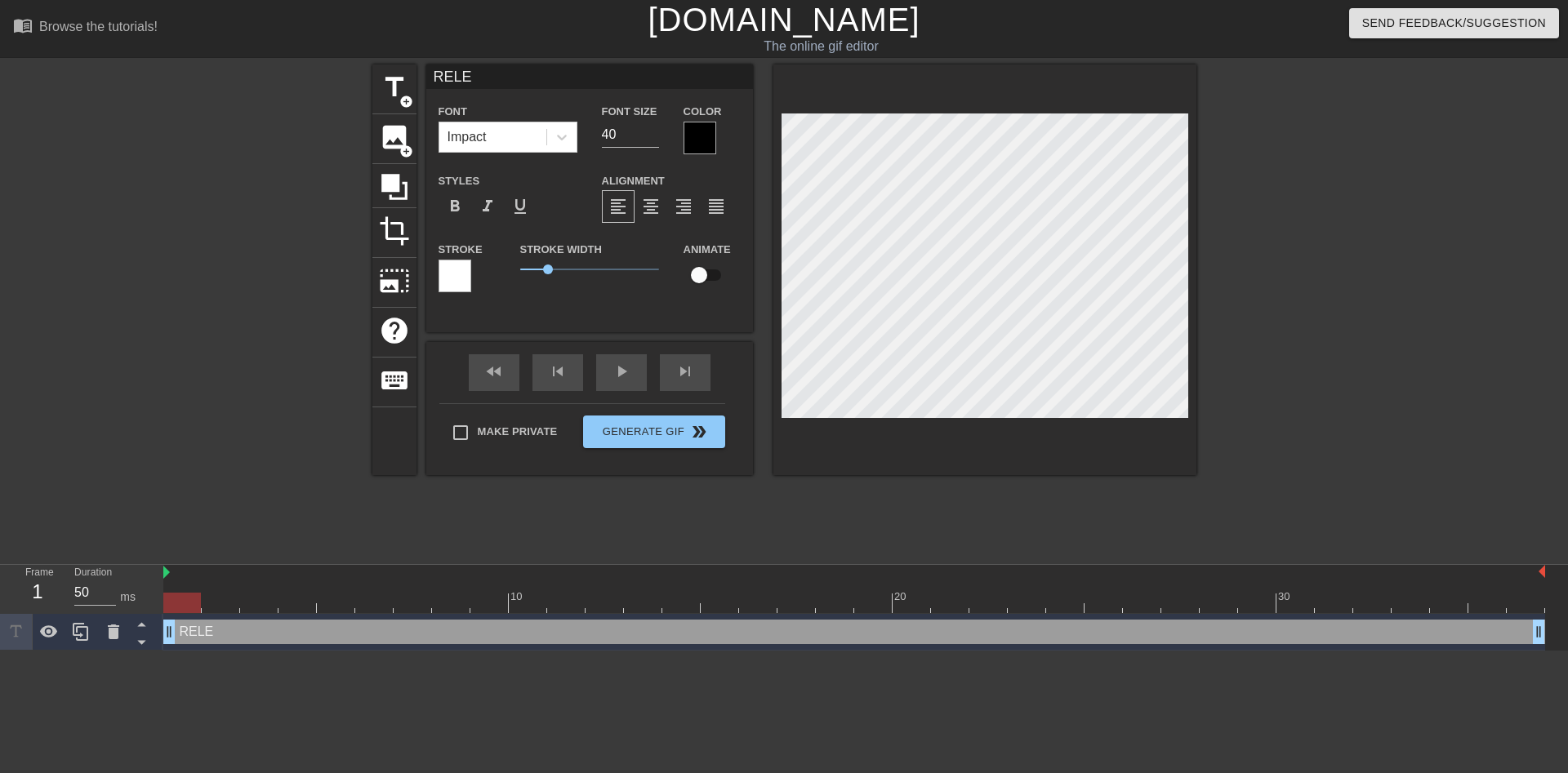
type input "RELEA"
type textarea "RELEA"
type input "RELEAS"
type textarea "RELEAS"
type input "RELEASE"
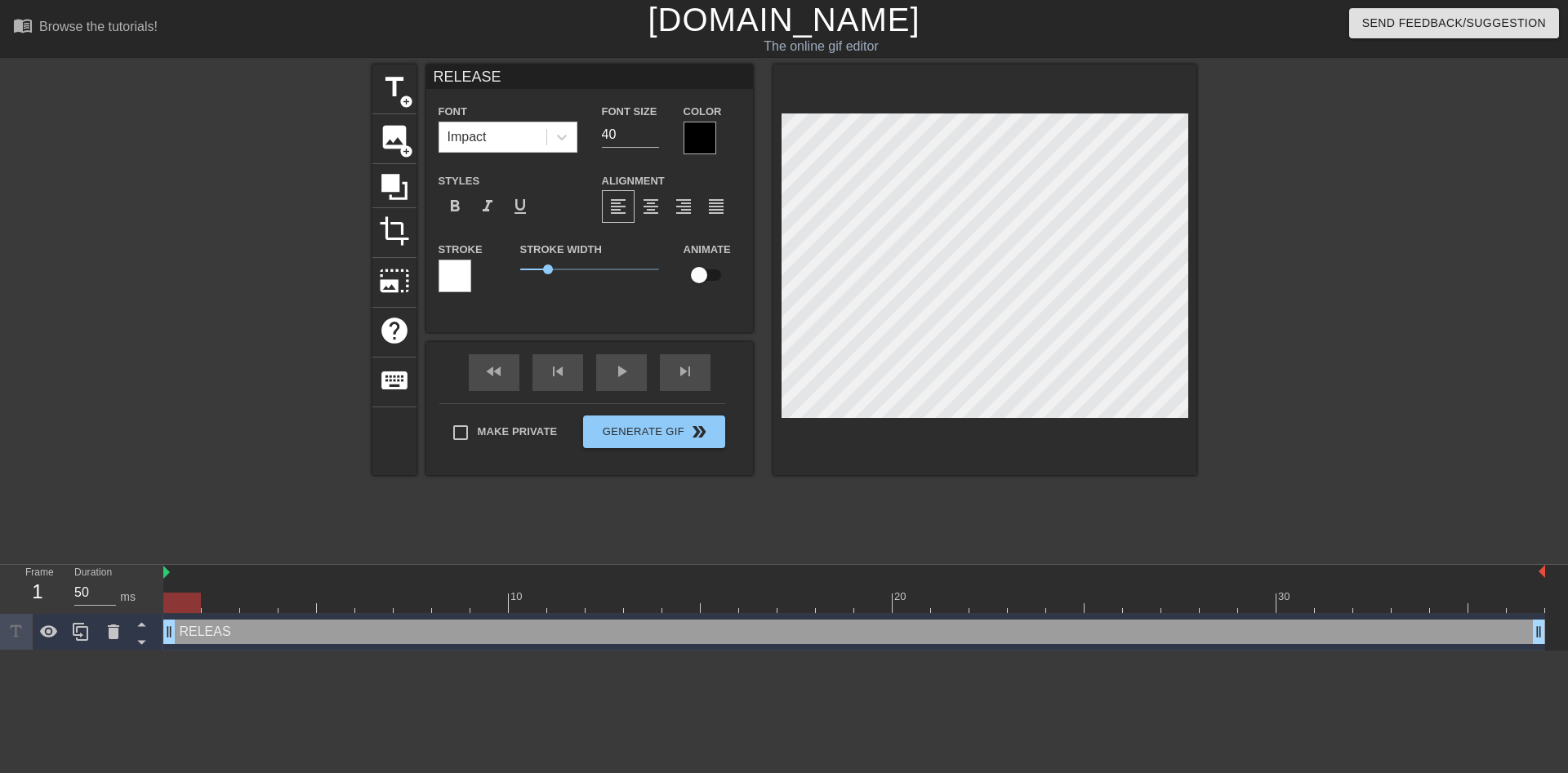
type textarea "RELEASE"
type input "RELEASE"
type textarea "RELEASE"
type input "RELEASE T"
type textarea "RELEASE T"
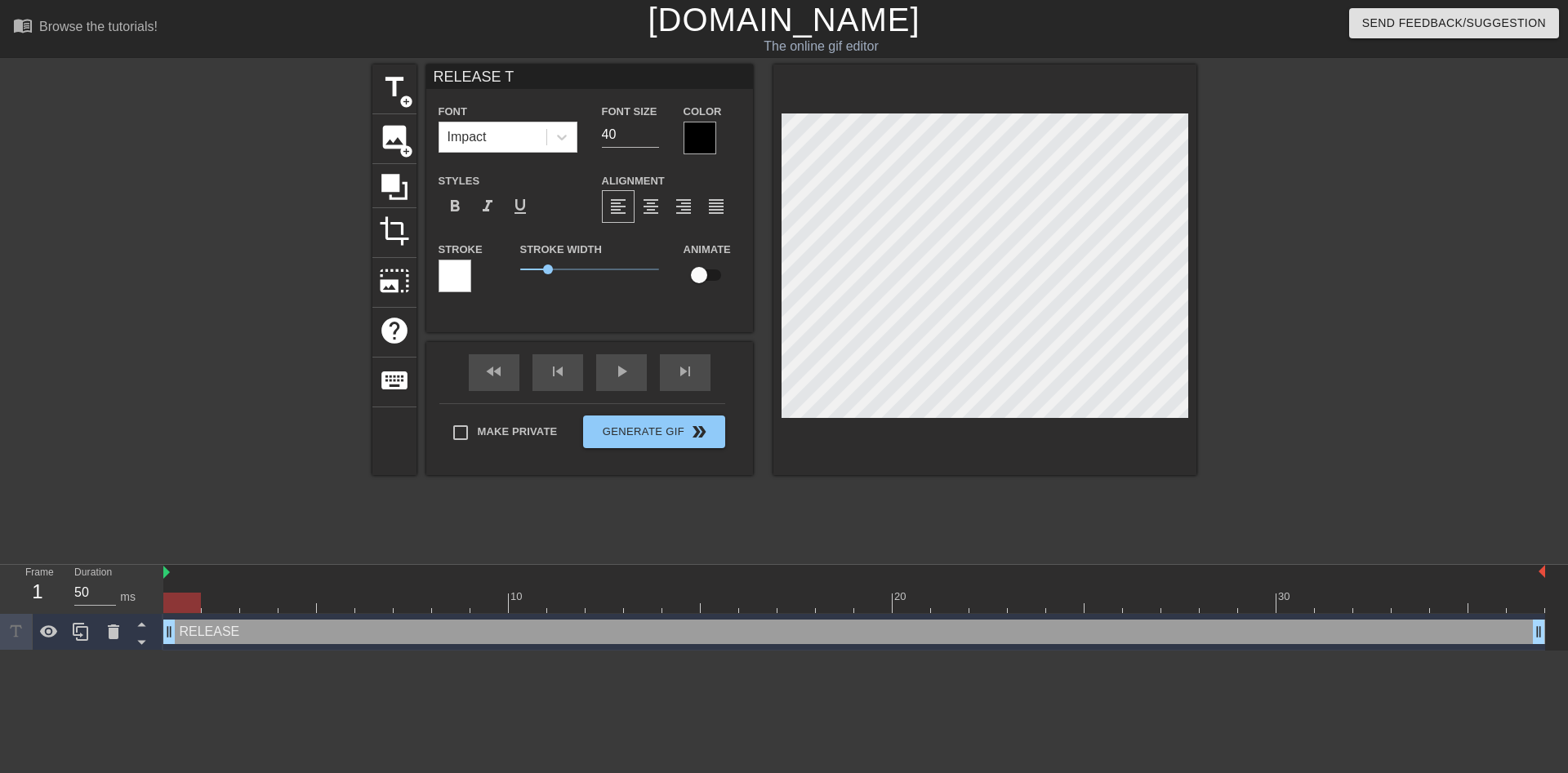
type input "RELEASE TH"
type textarea "RELEASE TH"
type input "RELEASE THE"
type textarea "RELEASE THE"
type input "RELEASE THE"
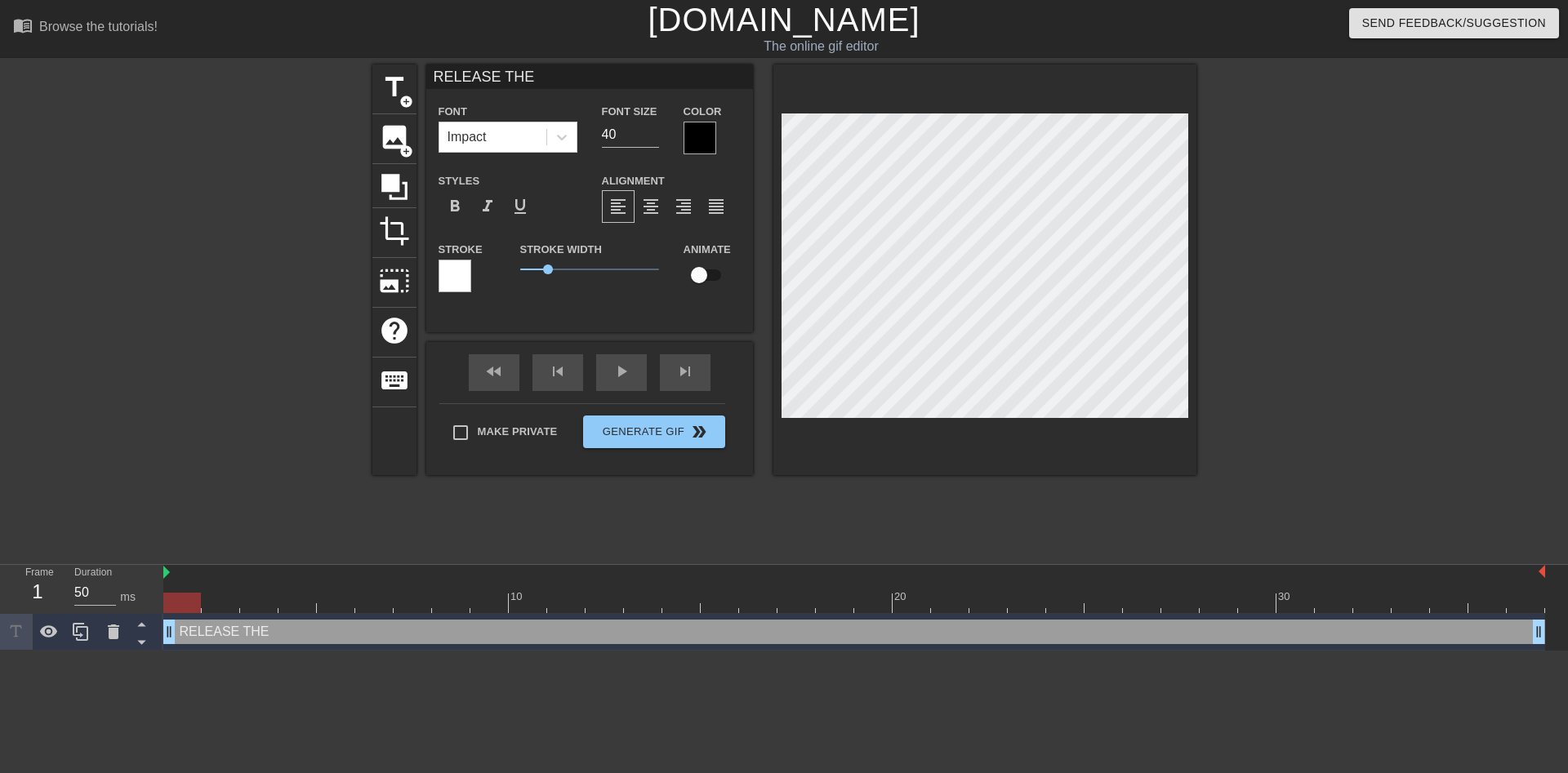
type textarea "RELEASE THE"
type input "RELEASE THE M"
type textarea "RELEASE THE M"
type input "RELEASE THE MO"
type textarea "RELEASE THE MO"
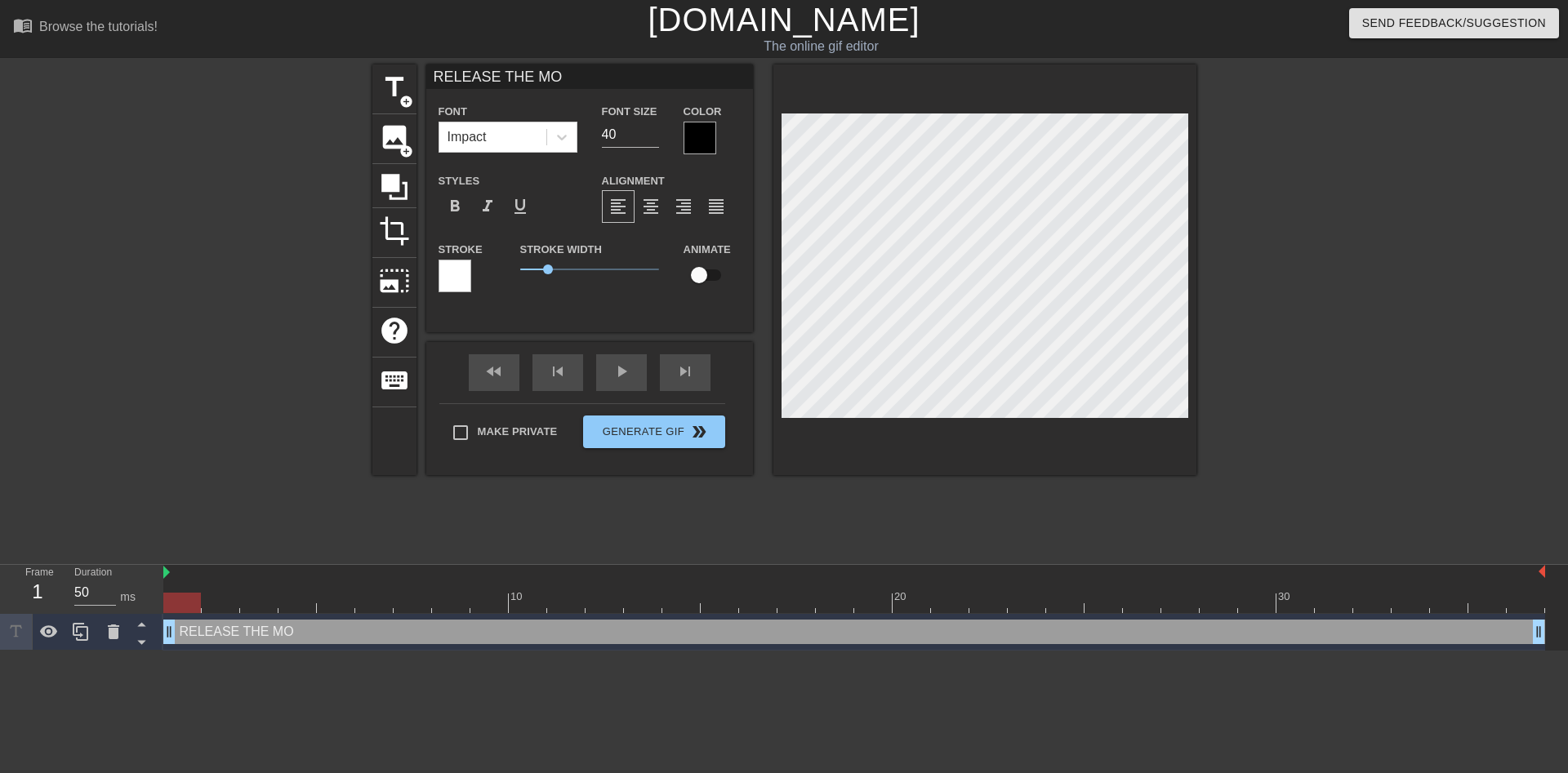
type input "RELEASE THE MOR"
type textarea "RELEASE THE MOR"
type input "RELEASE THE MORG"
type textarea "RELEASE THE MORG"
type input "RELEASE THE [PERSON_NAME]"
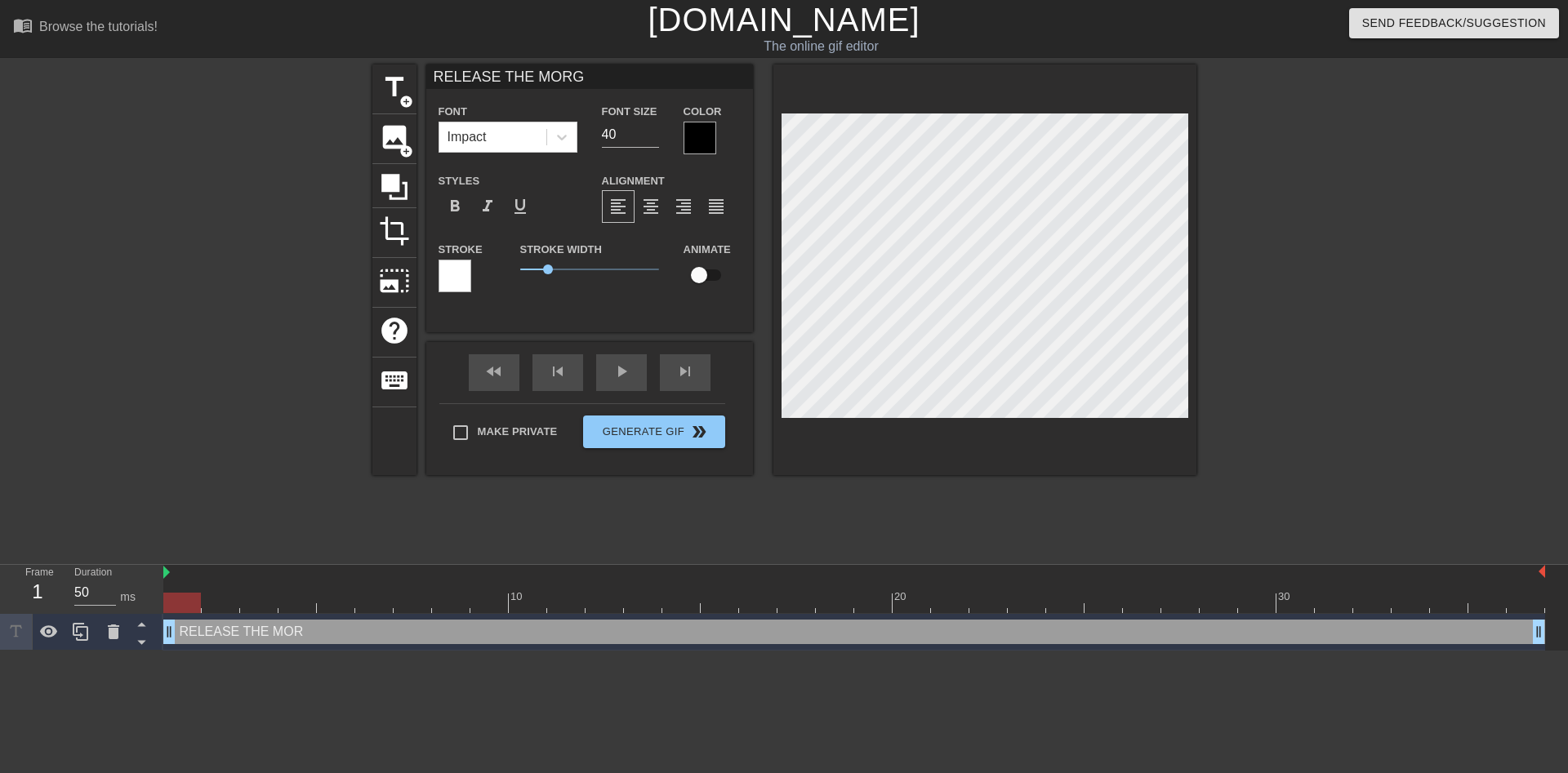
type textarea "RELEASE THE [PERSON_NAME]"
type input "RELEASE THE [PERSON_NAME]"
type textarea "RELEASE THE [PERSON_NAME]"
type input "RELEASE THE MORGANS"
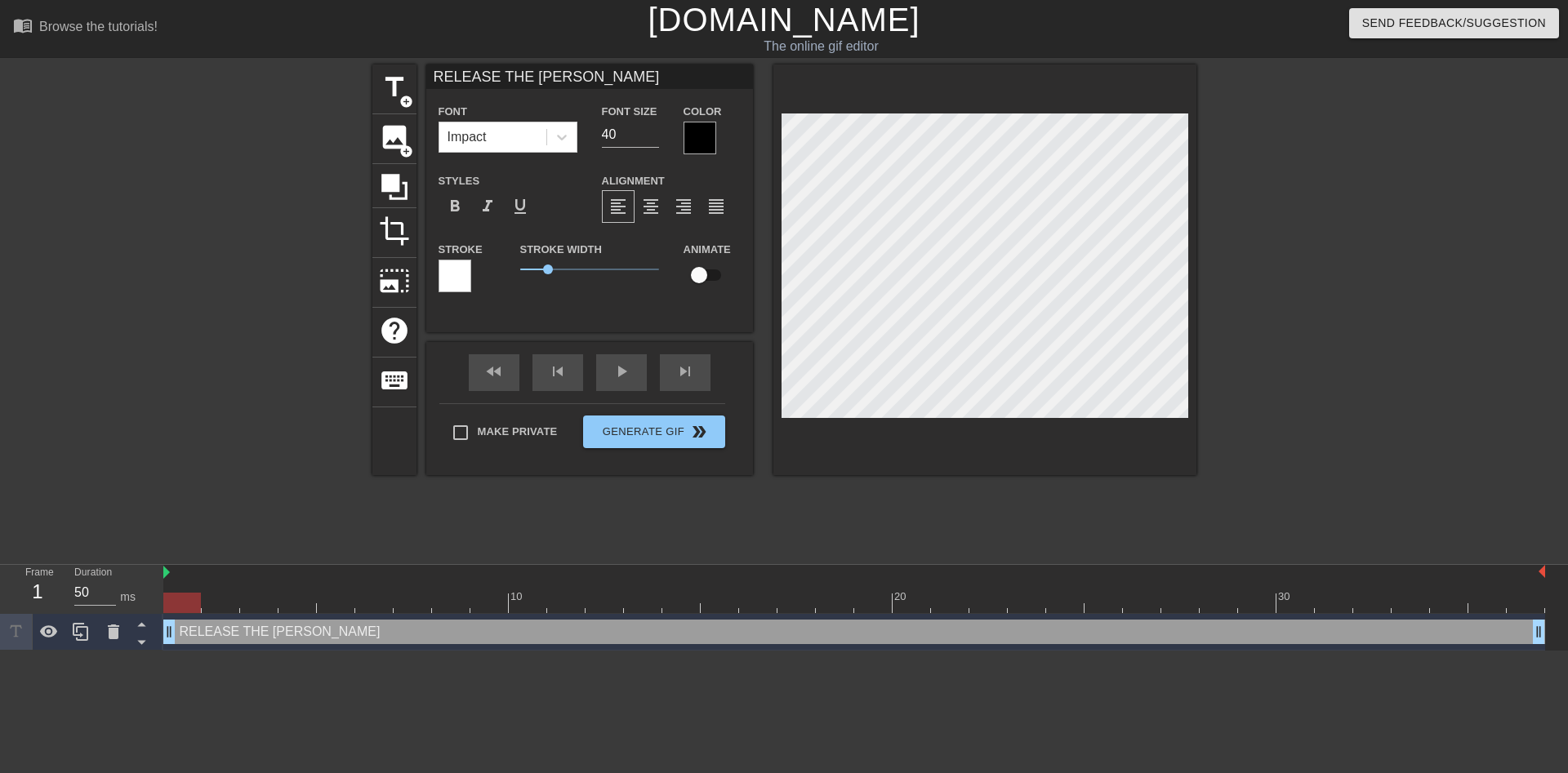
type textarea "RELEASE THE MORGANS"
click at [159, 416] on div at bounding box center [230, 309] width 245 height 490
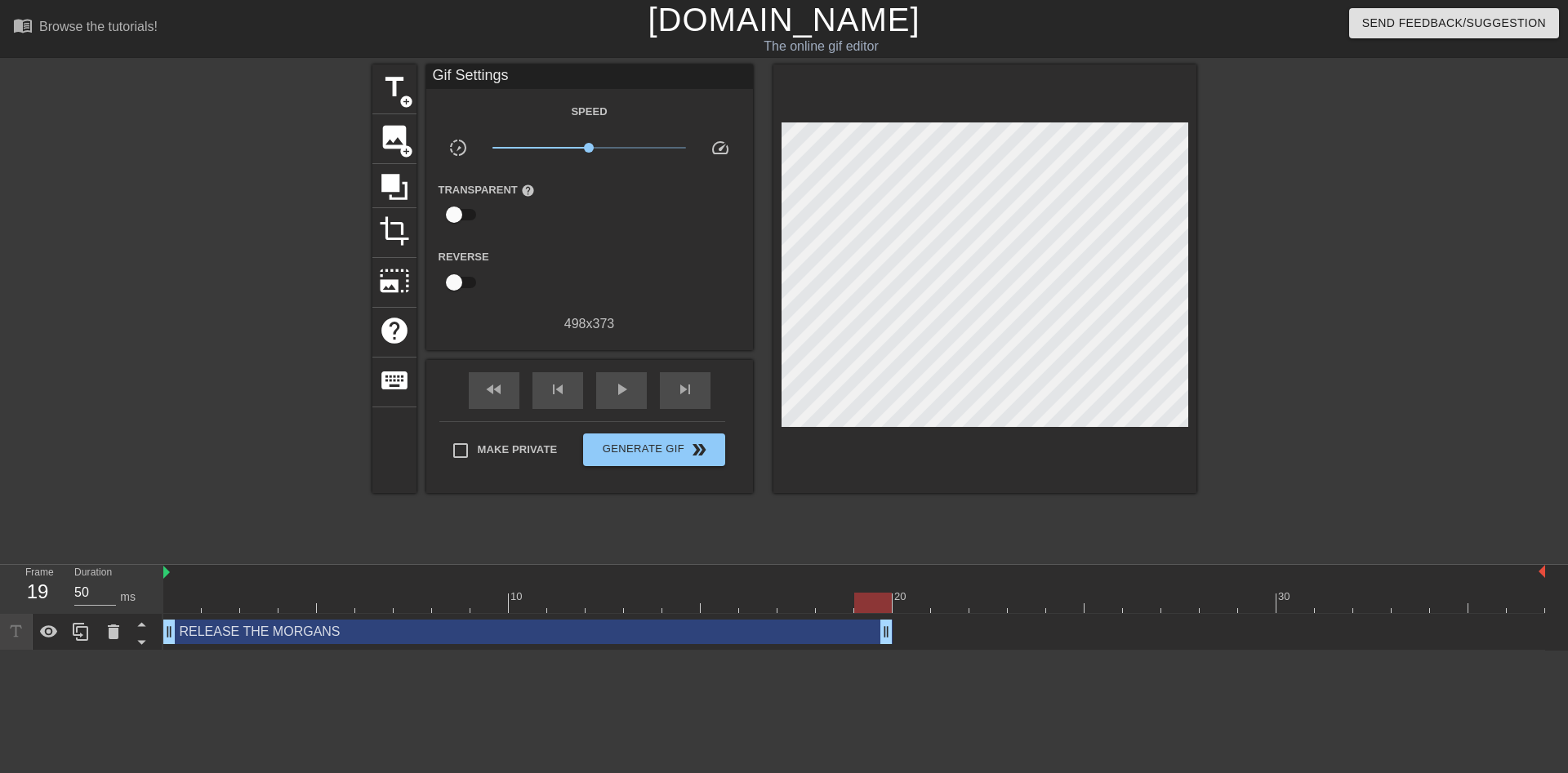
drag, startPoint x: 1537, startPoint y: 628, endPoint x: 892, endPoint y: 619, distance: 645.1
click at [892, 619] on div "RELEASE THE MORGANS drag_handle drag_handle" at bounding box center [854, 632] width 1382 height 37
click at [261, 404] on div at bounding box center [230, 309] width 245 height 490
click at [51, 640] on icon at bounding box center [48, 631] width 20 height 20
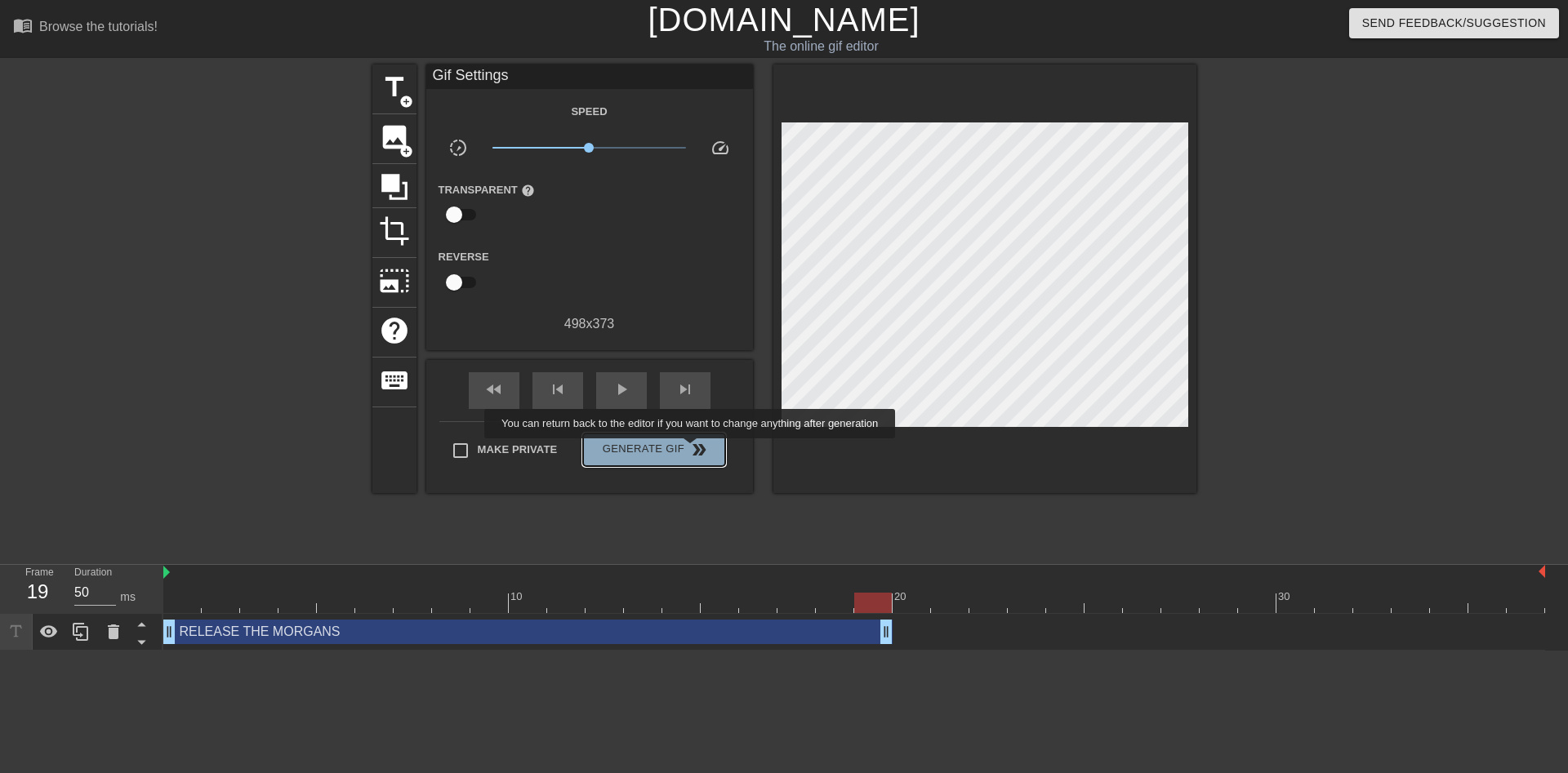
click at [692, 450] on span "double_arrow" at bounding box center [698, 450] width 20 height 20
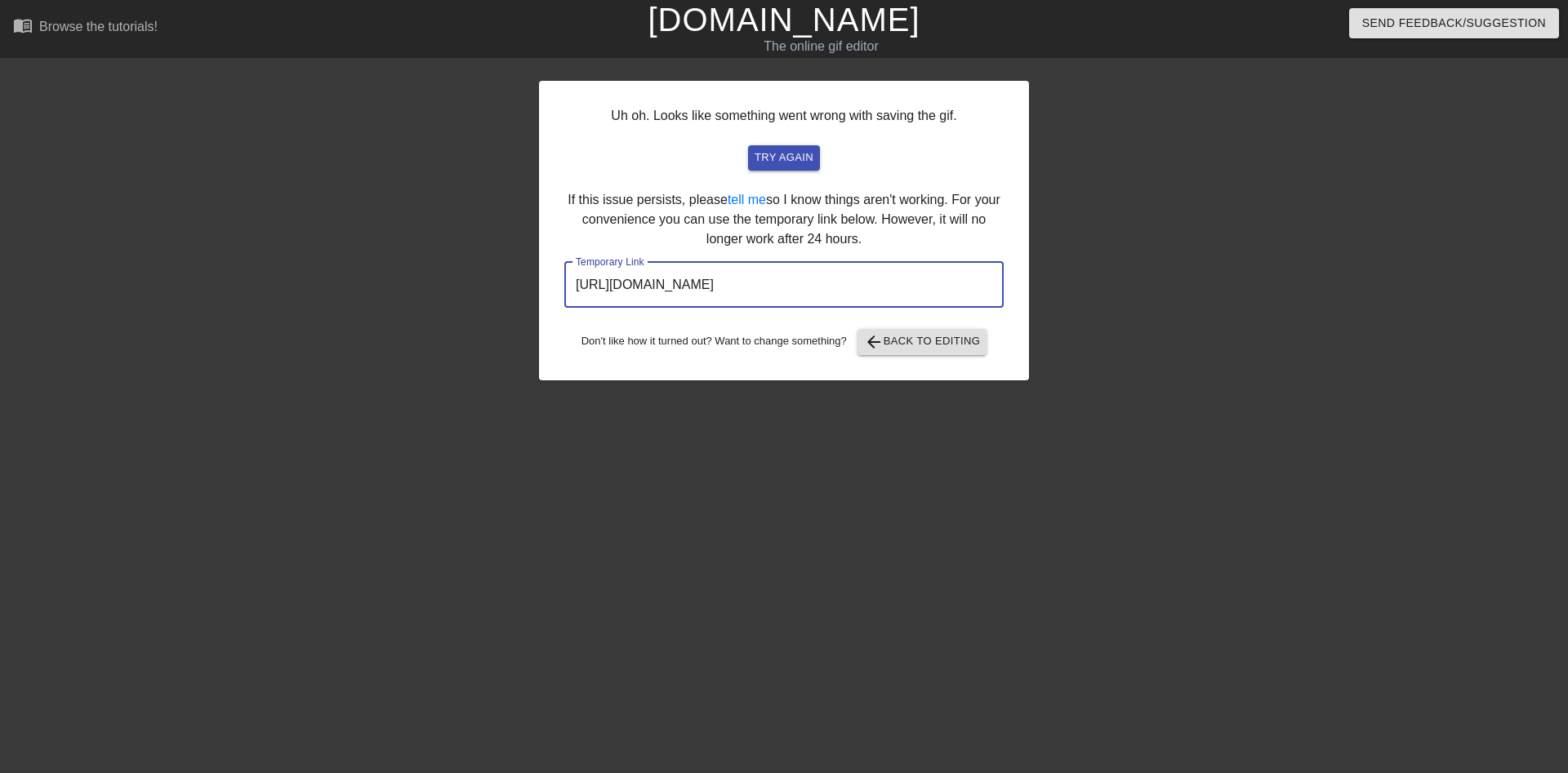
click at [884, 291] on input "[URL][DOMAIN_NAME]" at bounding box center [784, 284] width 439 height 45
click at [783, 153] on span "try again" at bounding box center [784, 158] width 59 height 19
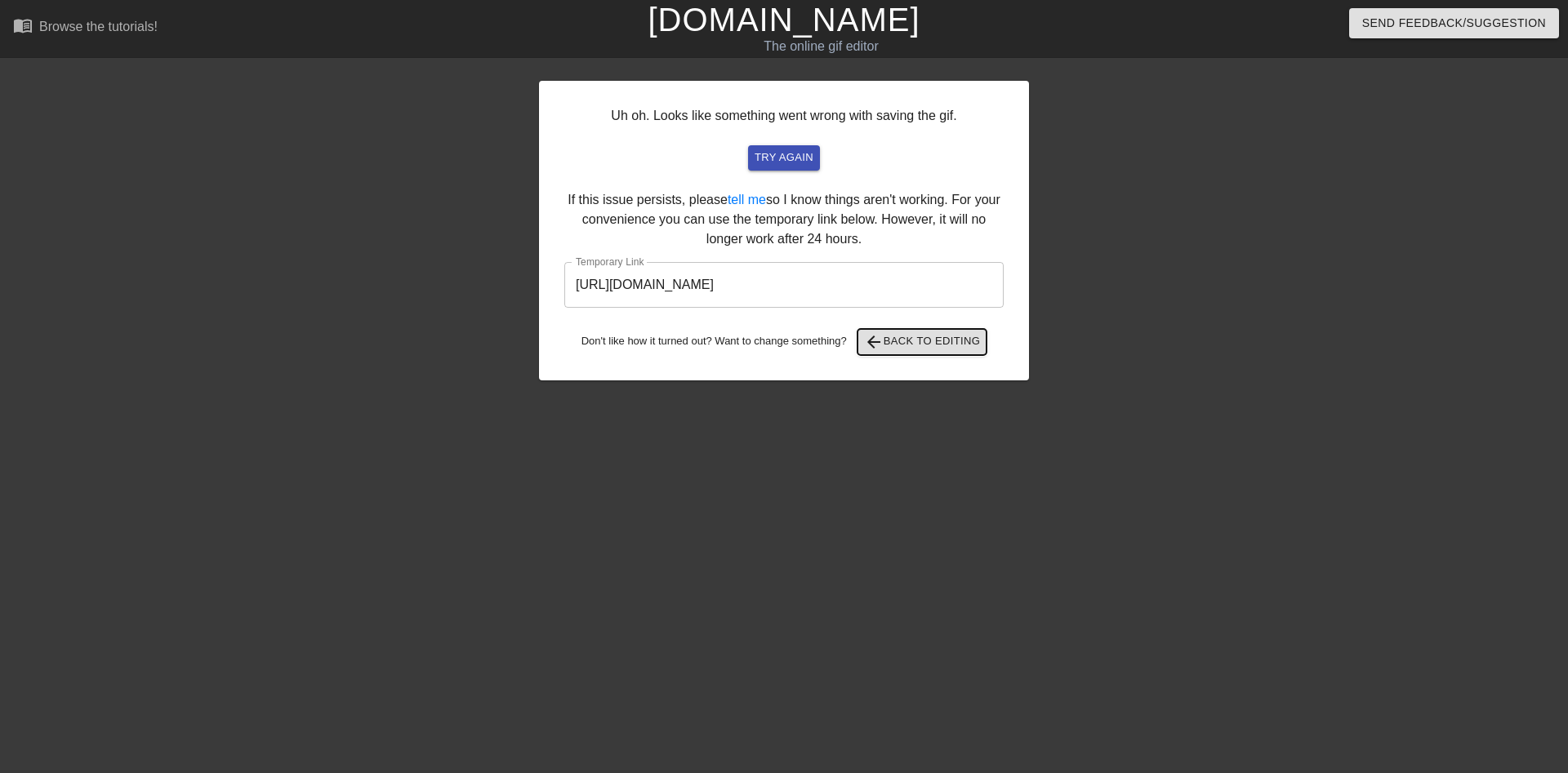
click at [949, 344] on span "arrow_back Back to Editing" at bounding box center [922, 342] width 117 height 20
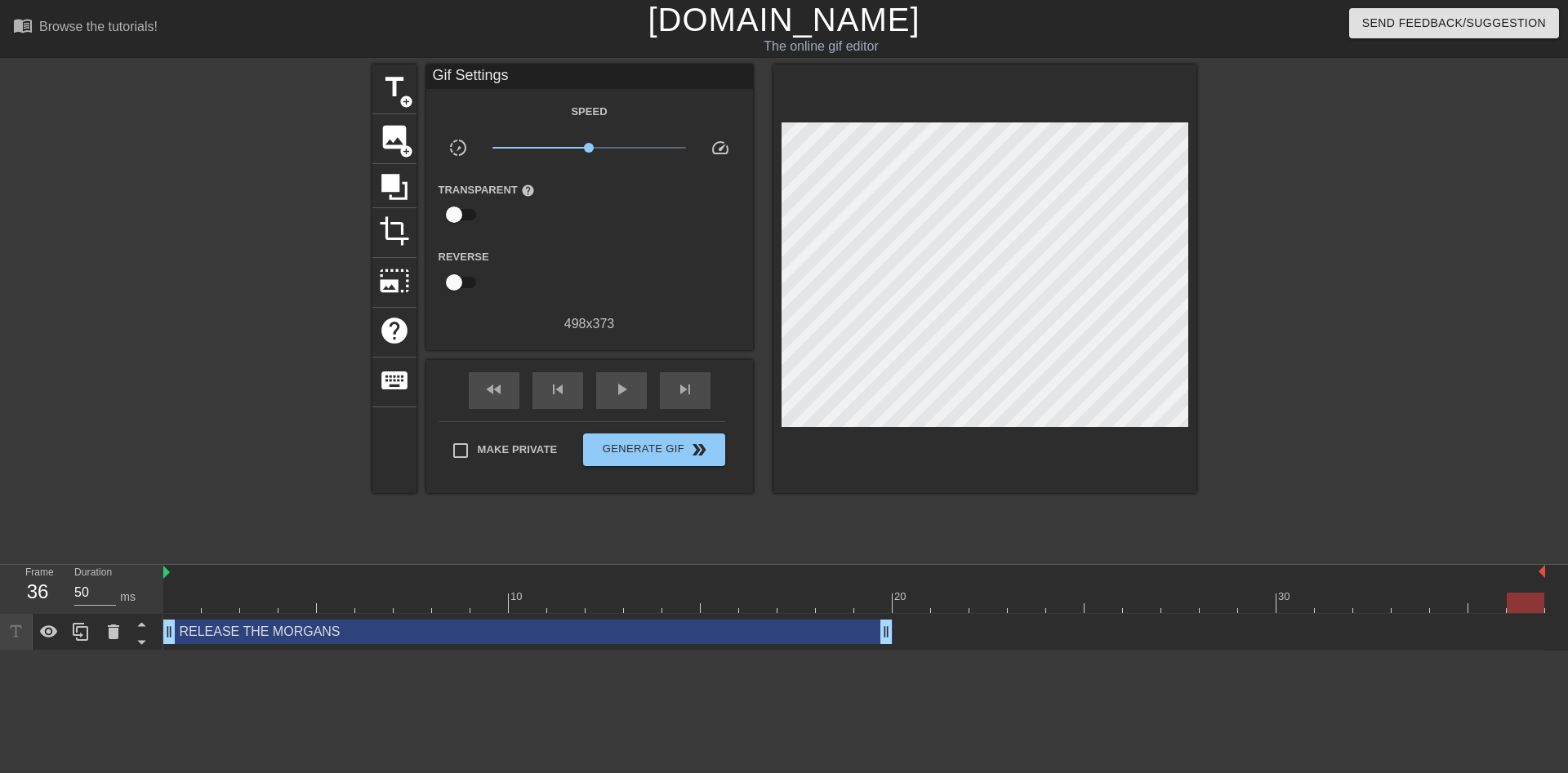
click at [976, 597] on div at bounding box center [854, 603] width 1382 height 21
drag, startPoint x: 976, startPoint y: 598, endPoint x: 940, endPoint y: 604, distance: 36.5
click at [940, 604] on div at bounding box center [950, 603] width 38 height 21
click at [164, 571] on div at bounding box center [854, 573] width 1382 height 16
click at [164, 574] on div at bounding box center [854, 573] width 1382 height 16
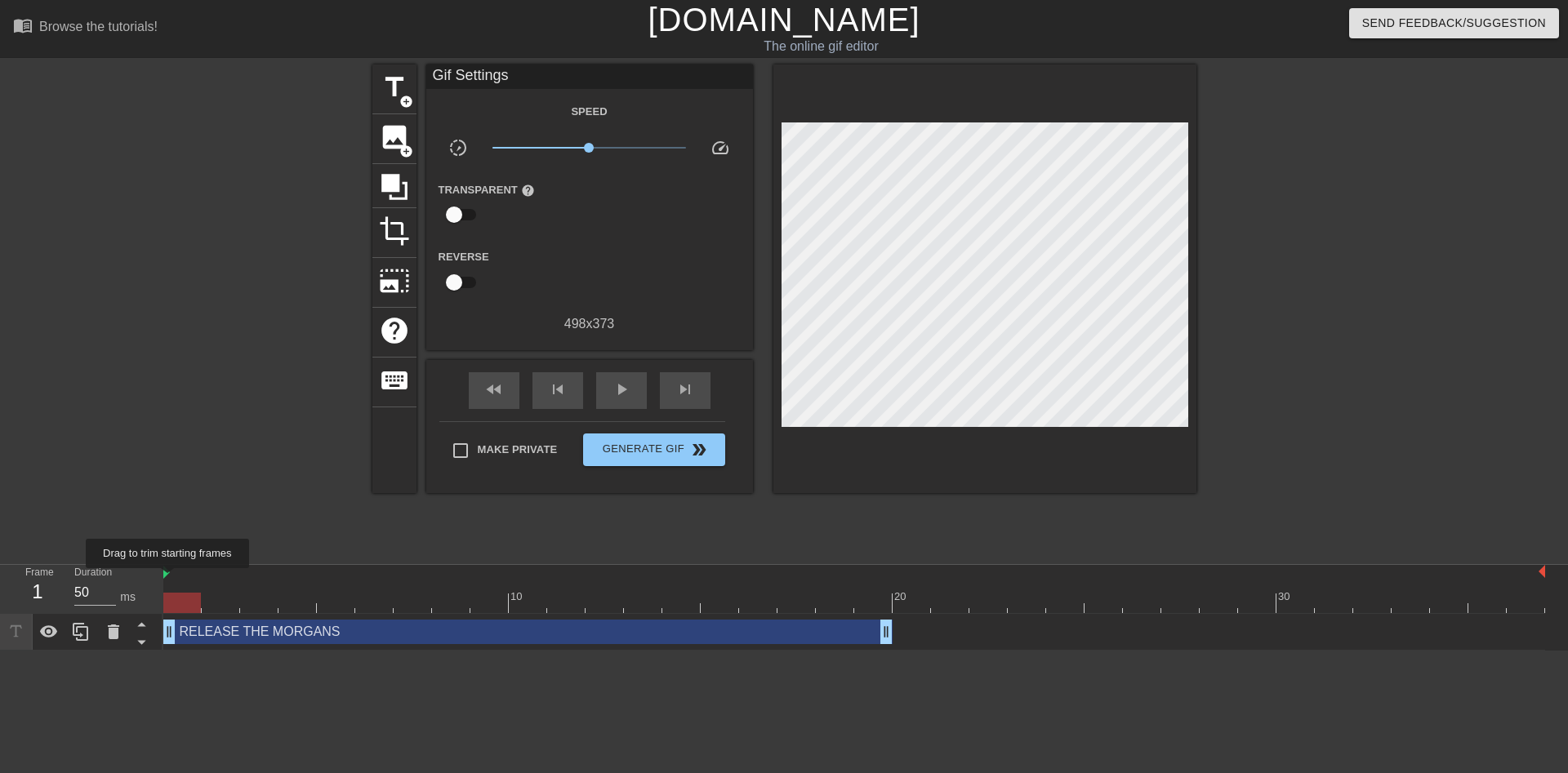
click at [168, 579] on img at bounding box center [166, 573] width 7 height 13
click at [164, 580] on div at bounding box center [854, 573] width 1382 height 16
drag, startPoint x: 183, startPoint y: 596, endPoint x: 164, endPoint y: 599, distance: 19.2
click at [164, 599] on div at bounding box center [182, 603] width 38 height 21
click at [951, 636] on div "RELEASE THE MORGANS drag_handle drag_handle" at bounding box center [854, 632] width 1382 height 25
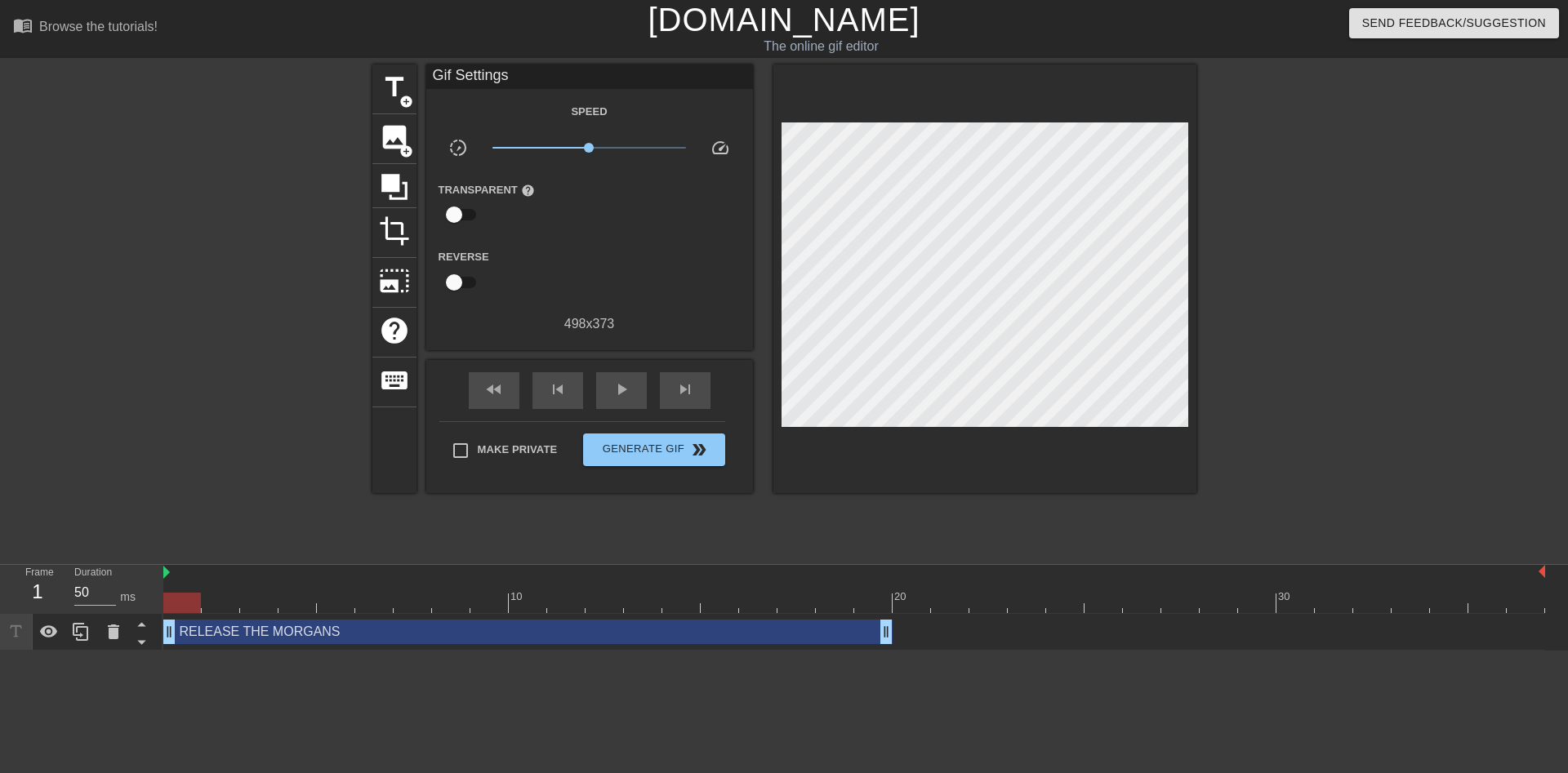
click at [896, 610] on div at bounding box center [854, 603] width 1382 height 21
click at [943, 607] on div at bounding box center [854, 603] width 1382 height 21
click at [246, 632] on div "RELEASE THE MORGANS drag_handle drag_handle" at bounding box center [528, 632] width 730 height 25
click at [940, 638] on div "RELEASE THE MORGANS drag_handle drag_handle" at bounding box center [854, 632] width 1382 height 25
click at [864, 632] on div "RELEASE THE MORGANS drag_handle drag_handle" at bounding box center [528, 632] width 730 height 25
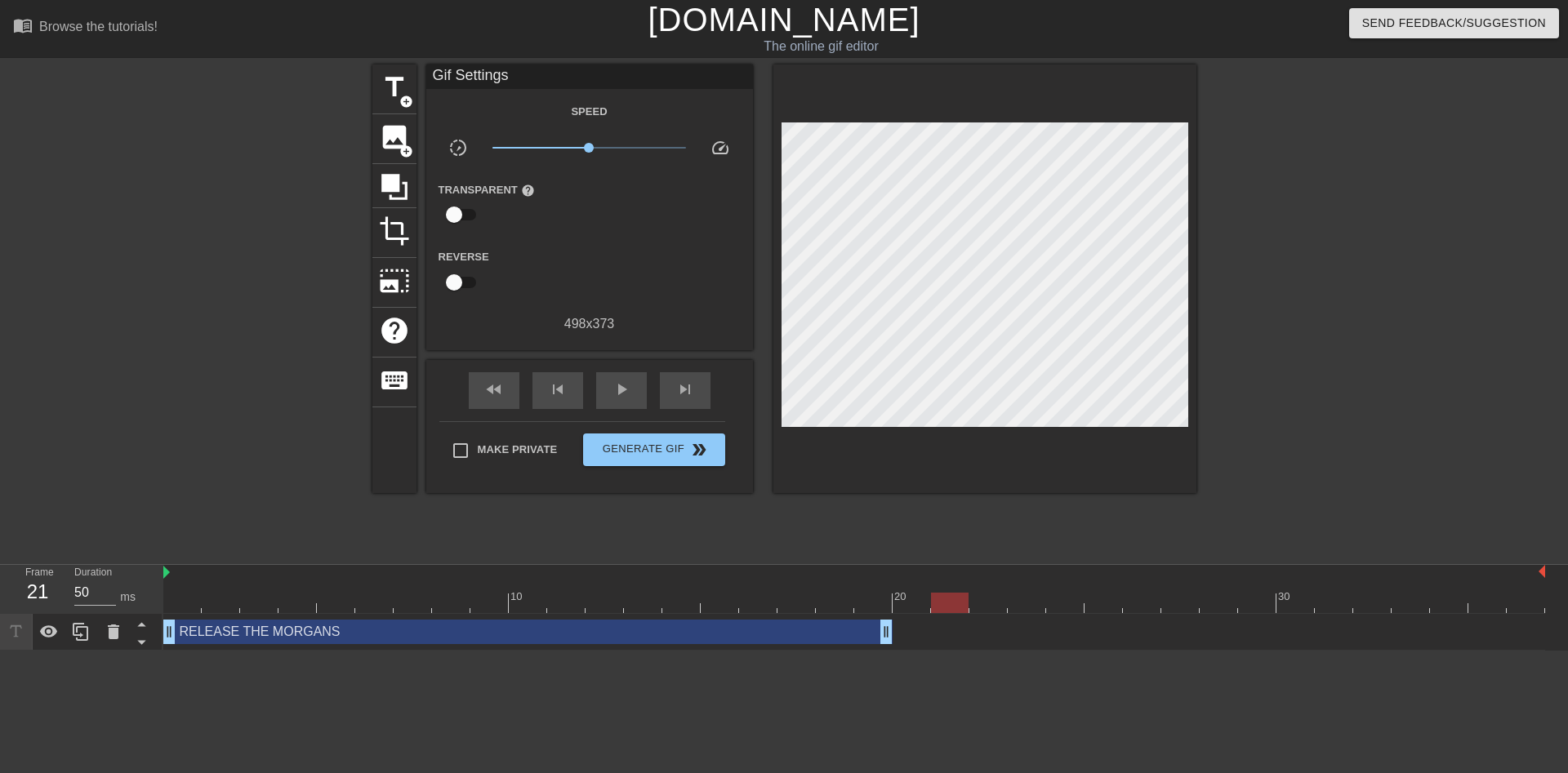
click at [1030, 638] on div "RELEASE THE MORGANS drag_handle drag_handle" at bounding box center [854, 632] width 1382 height 25
click at [619, 382] on span "play_arrow" at bounding box center [621, 389] width 20 height 20
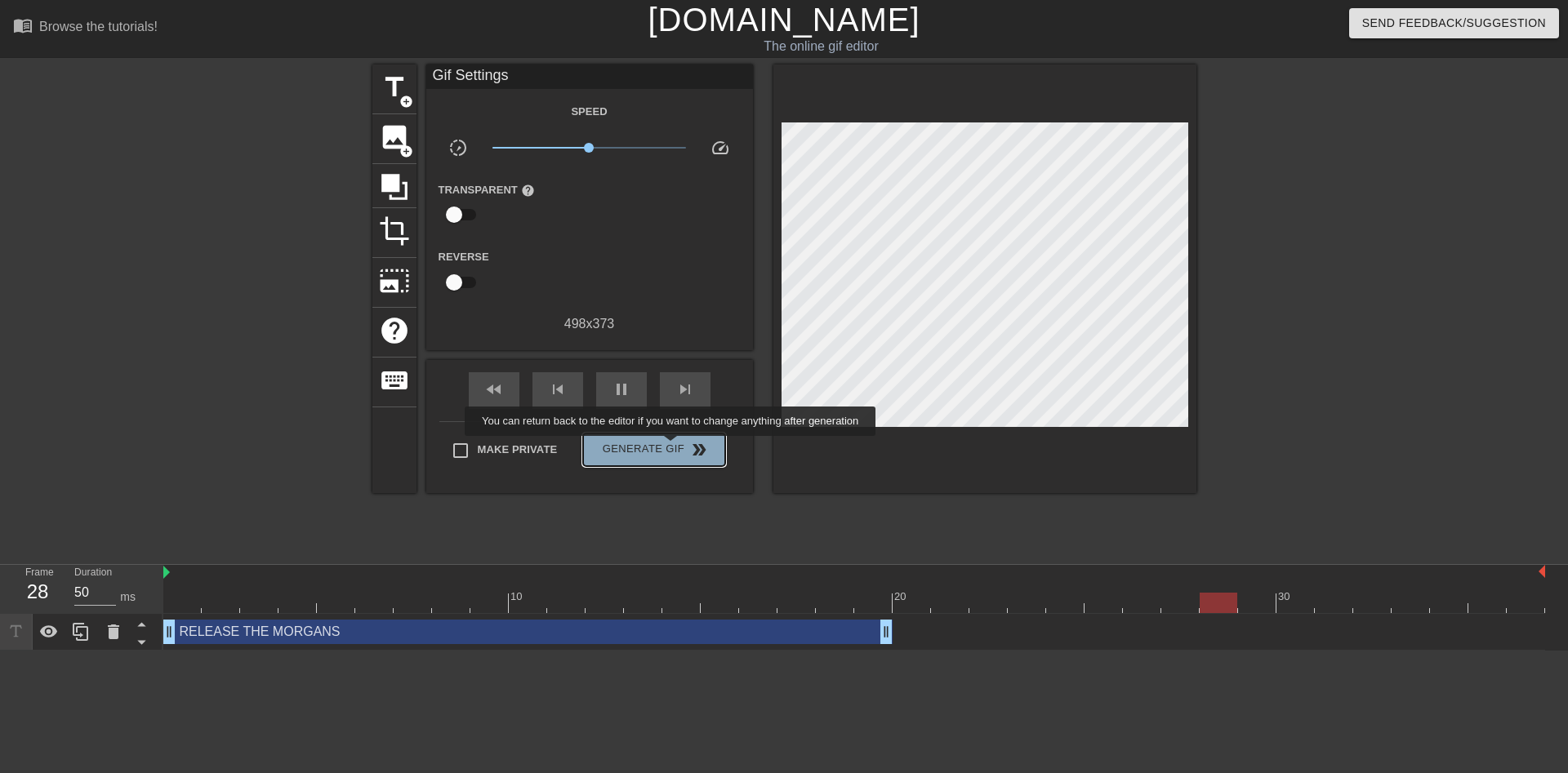
click at [672, 448] on span "Generate Gif double_arrow" at bounding box center [654, 450] width 129 height 20
